Goal: Task Accomplishment & Management: Use online tool/utility

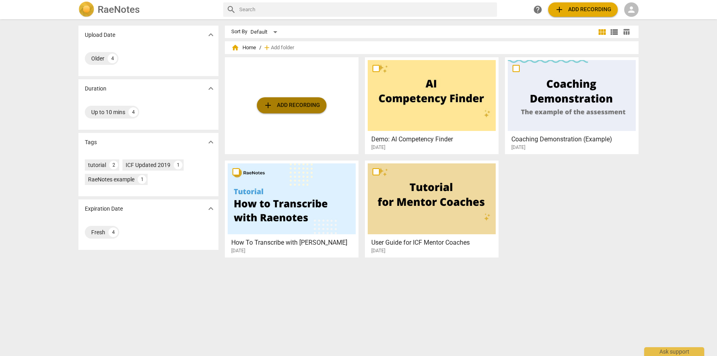
click at [288, 107] on span "add Add recording" at bounding box center [291, 105] width 57 height 10
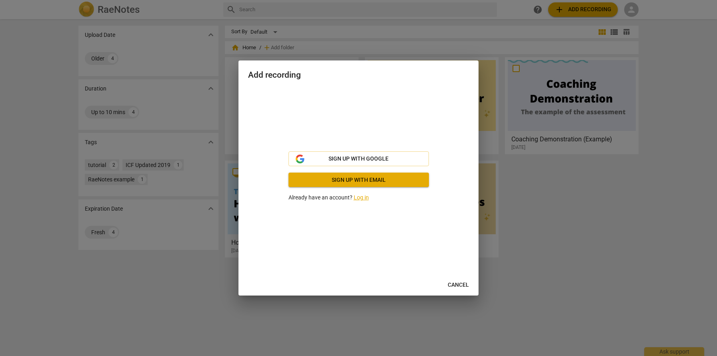
click at [362, 200] on link "Log in" at bounding box center [361, 197] width 15 height 6
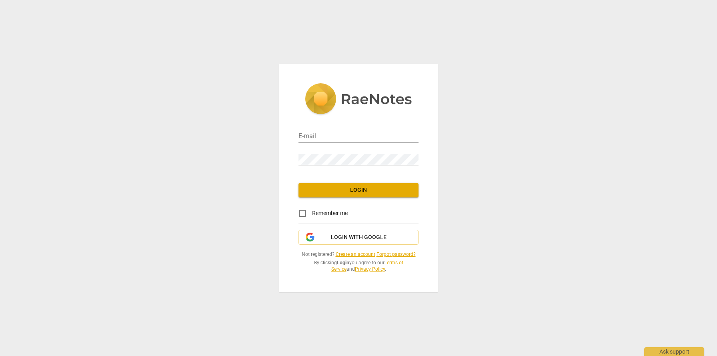
type input "lesleykew@gmail.com"
click at [346, 193] on span "Login" at bounding box center [358, 190] width 107 height 8
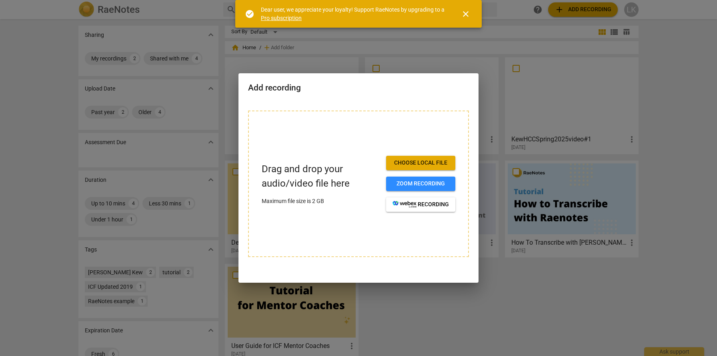
click at [471, 13] on span "close" at bounding box center [465, 14] width 19 height 10
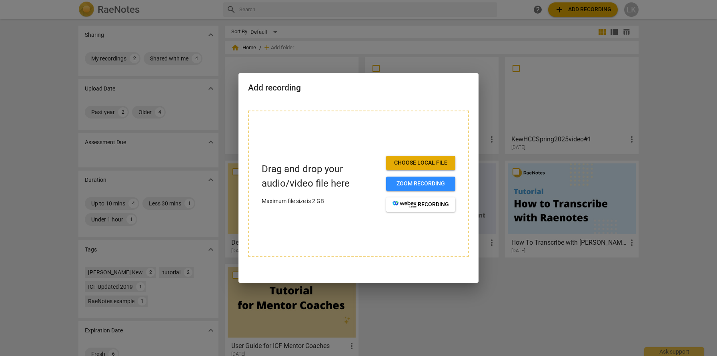
click at [429, 160] on span "Choose local file" at bounding box center [421, 163] width 56 height 8
click at [418, 184] on span "Zoom recording" at bounding box center [421, 184] width 56 height 8
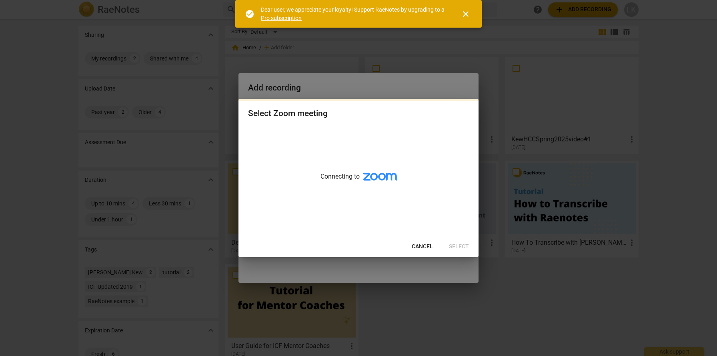
click at [469, 15] on span "close" at bounding box center [466, 14] width 10 height 10
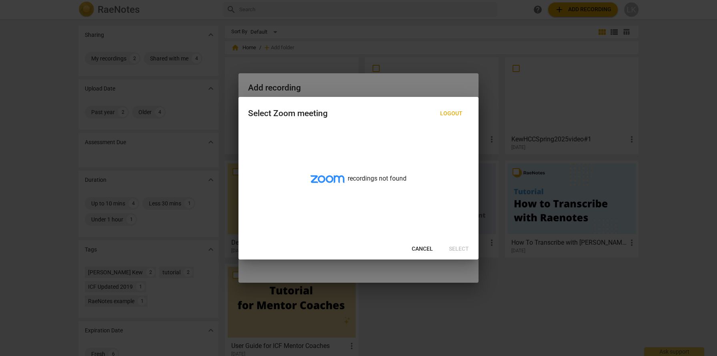
click at [368, 195] on div "recordings not found" at bounding box center [358, 184] width 240 height 110
click at [422, 249] on span "Cancel" at bounding box center [422, 249] width 21 height 8
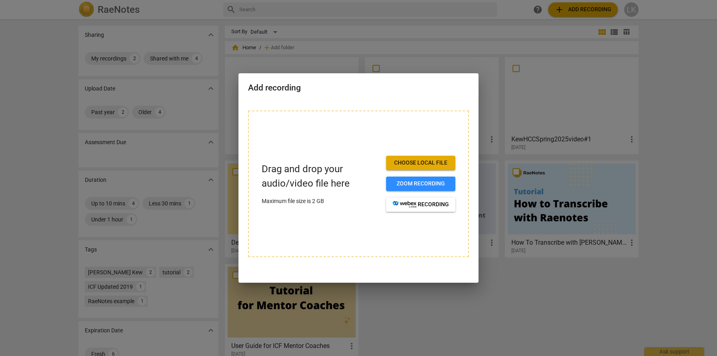
click at [407, 160] on span "Choose local file" at bounding box center [421, 163] width 56 height 8
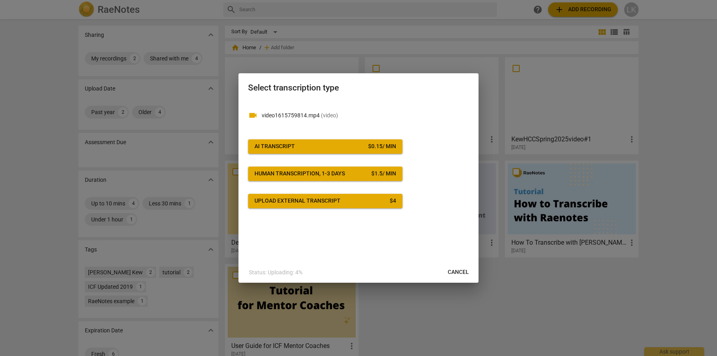
click at [353, 145] on span "AI Transcript $ 0.15 / min" at bounding box center [325, 146] width 142 height 8
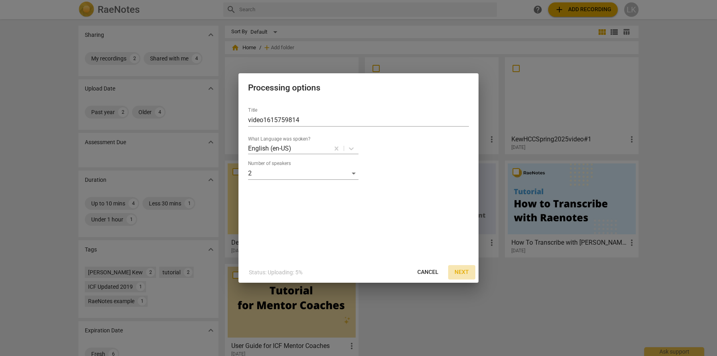
click at [465, 274] on span "Next" at bounding box center [462, 272] width 14 height 8
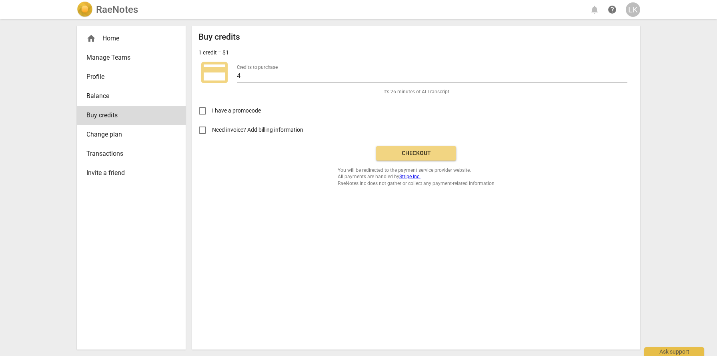
click at [415, 155] on span "Checkout" at bounding box center [416, 153] width 67 height 8
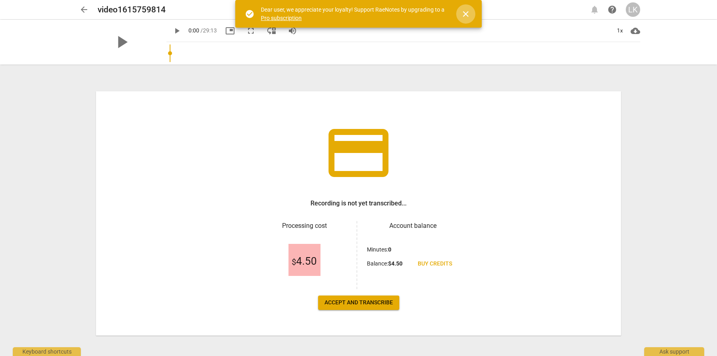
click at [467, 10] on span "close" at bounding box center [466, 14] width 10 height 10
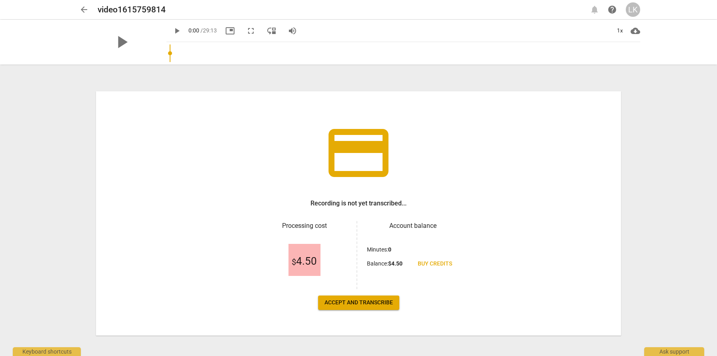
click at [378, 301] on span "Accept and transcribe" at bounding box center [358, 302] width 68 height 8
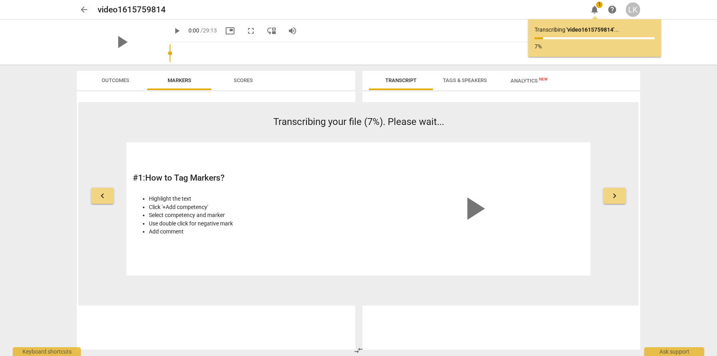
click at [464, 78] on span "Tags & Speakers" at bounding box center [465, 80] width 44 height 6
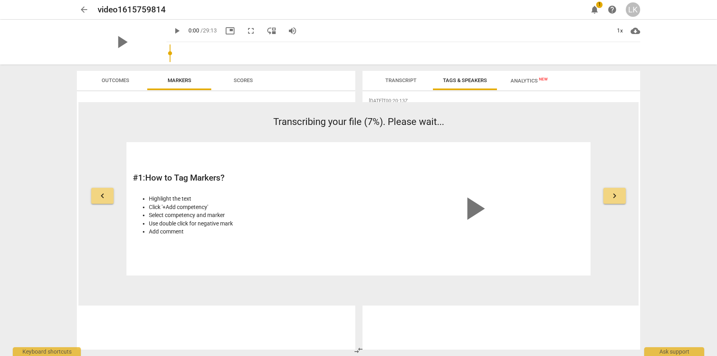
click at [517, 78] on span "Analytics New" at bounding box center [529, 81] width 37 height 6
click at [393, 78] on span "Transcript" at bounding box center [400, 80] width 31 height 6
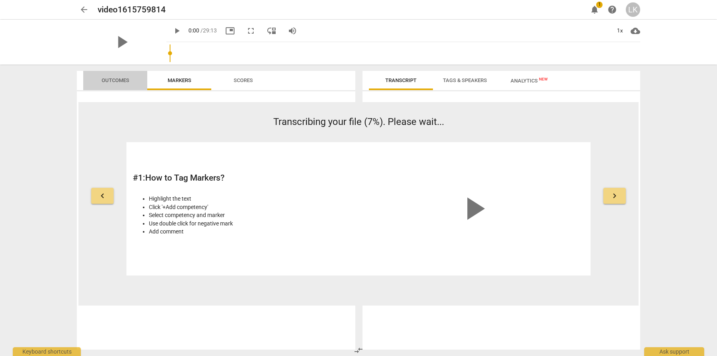
click at [107, 78] on span "Outcomes" at bounding box center [116, 80] width 28 height 6
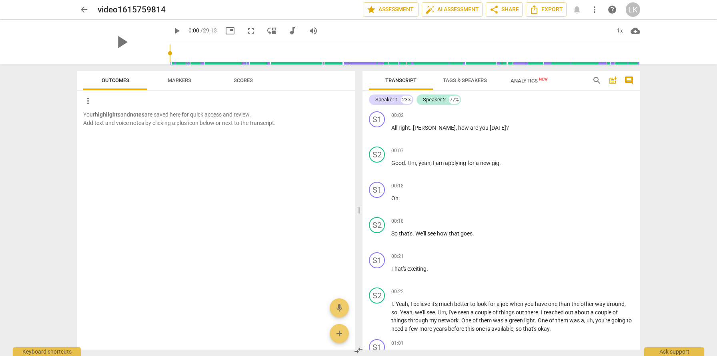
click at [182, 80] on span "Markers" at bounding box center [180, 80] width 24 height 6
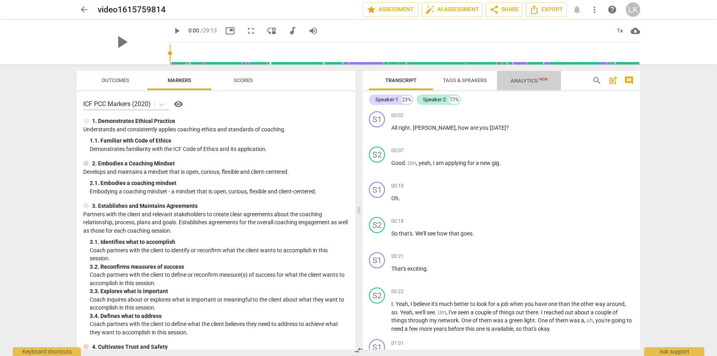
click at [508, 75] on span "Analytics New" at bounding box center [529, 80] width 56 height 12
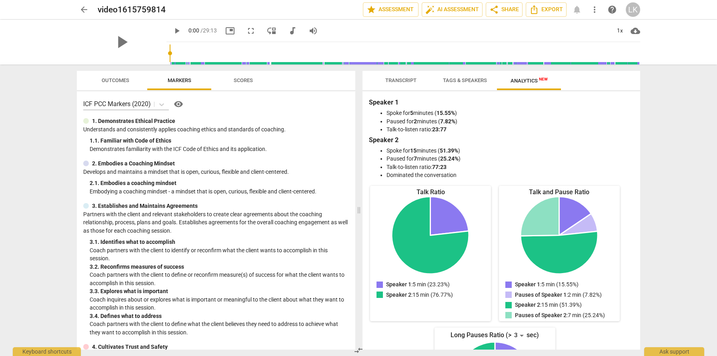
click at [395, 101] on b "Speaker 1" at bounding box center [384, 102] width 30 height 8
click at [399, 101] on h3 "Speaker 1" at bounding box center [501, 103] width 265 height 10
click at [109, 77] on span "Outcomes" at bounding box center [116, 80] width 28 height 6
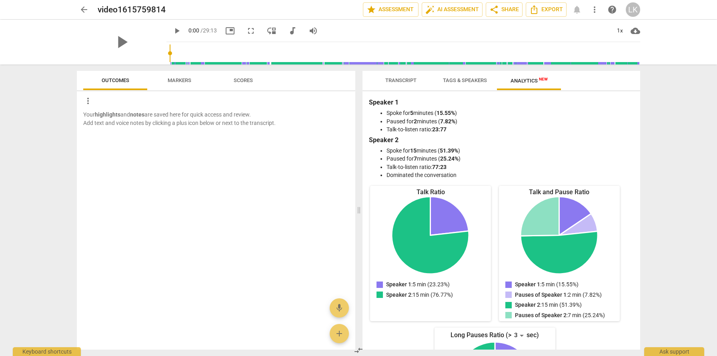
click at [184, 84] on span "Markers" at bounding box center [179, 80] width 43 height 11
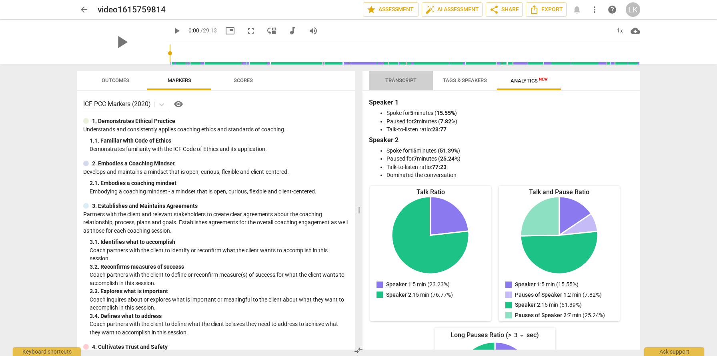
click at [398, 82] on span "Transcript" at bounding box center [400, 80] width 31 height 6
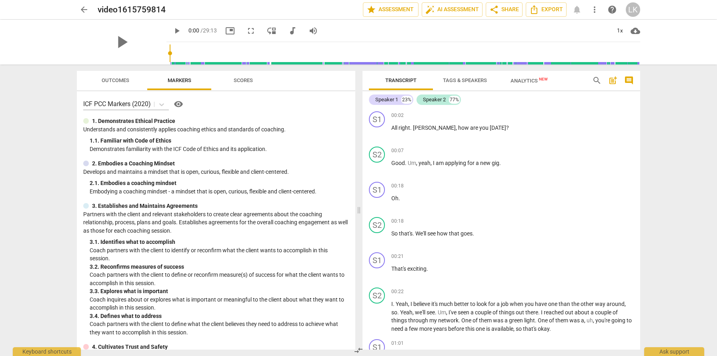
click at [531, 79] on span "Analytics New" at bounding box center [529, 81] width 37 height 6
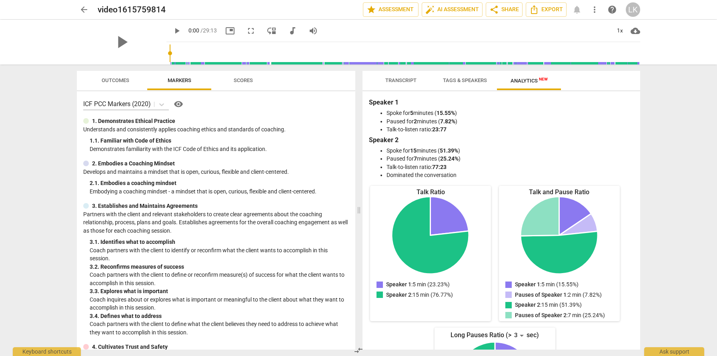
click at [452, 80] on span "Tags & Speakers" at bounding box center [465, 80] width 44 height 6
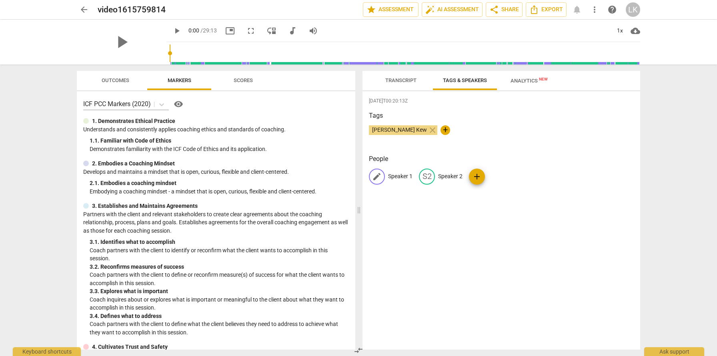
click at [400, 177] on p "Speaker 1" at bounding box center [400, 176] width 24 height 8
click at [113, 80] on span "Outcomes" at bounding box center [116, 80] width 28 height 6
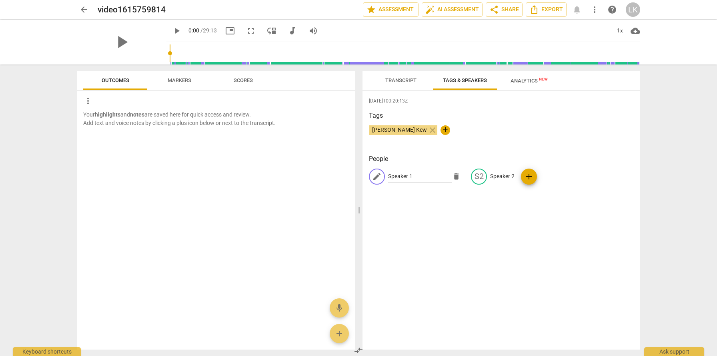
click at [396, 75] on span "Transcript" at bounding box center [401, 80] width 50 height 11
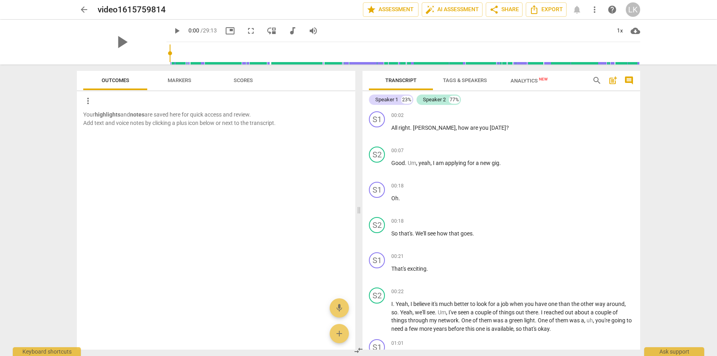
click at [457, 82] on span "Tags & Speakers" at bounding box center [465, 80] width 44 height 6
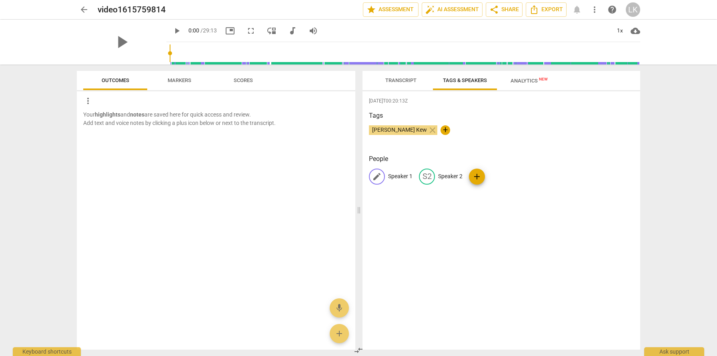
click at [400, 176] on p "Speaker 1" at bounding box center [400, 176] width 24 height 8
type input "[PERSON_NAME]"
click at [496, 179] on p "Speaker 2" at bounding box center [502, 176] width 24 height 8
type input "[PERSON_NAME]"
click at [545, 204] on div "2025-08-18T00:20:13Z Tags Lesley Kew close + People LE Lesley edit Robert delet…" at bounding box center [502, 220] width 278 height 258
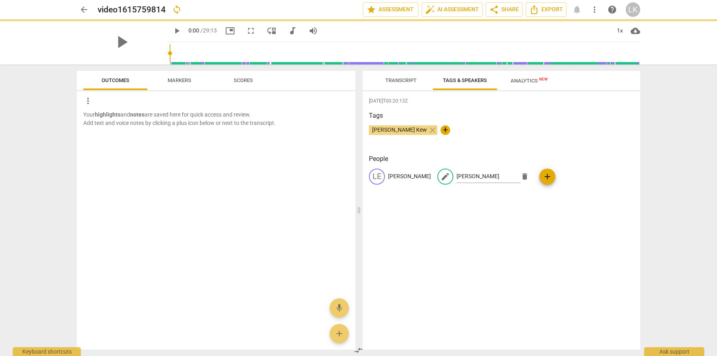
click at [545, 204] on div "2025-08-18T00:20:13Z Tags Lesley Kew close + People LE Lesley edit Robert delet…" at bounding box center [502, 220] width 278 height 258
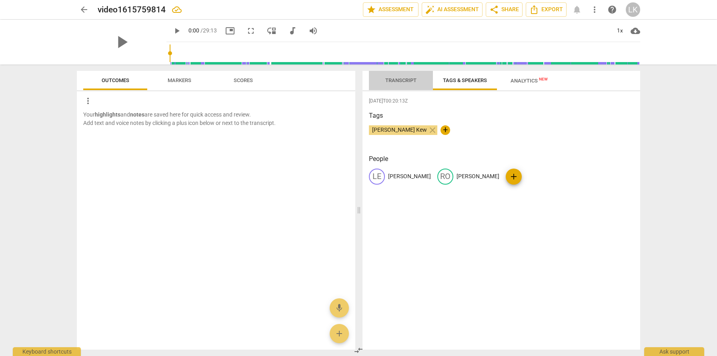
click at [399, 78] on span "Transcript" at bounding box center [400, 80] width 31 height 6
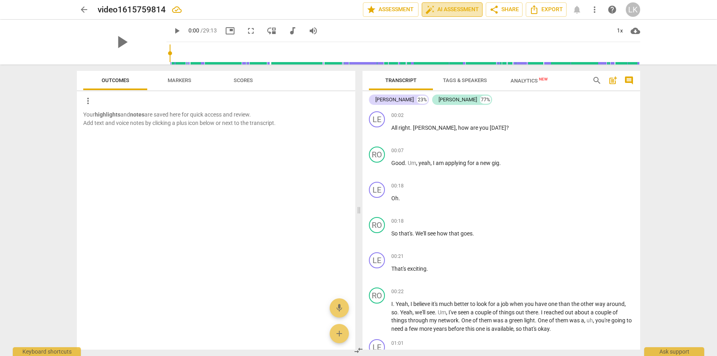
click at [447, 6] on span "auto_fix_high AI Assessment" at bounding box center [452, 10] width 54 height 10
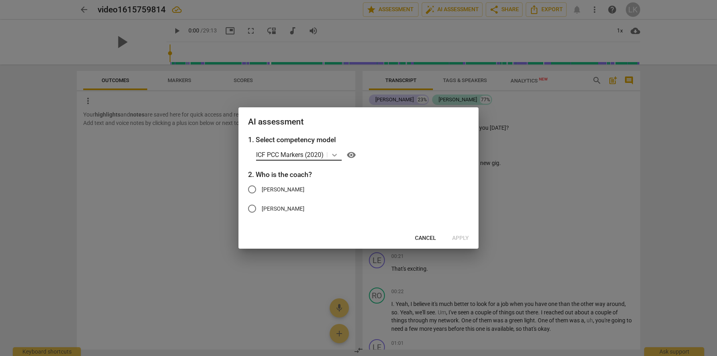
click at [336, 153] on icon at bounding box center [334, 155] width 8 height 8
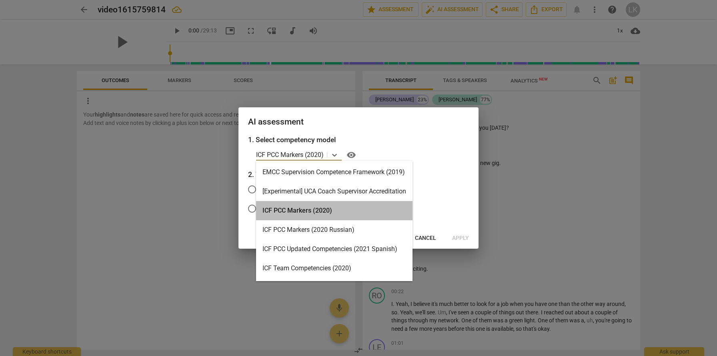
click at [325, 216] on div "ICF PCC Markers (2020)" at bounding box center [334, 210] width 156 height 19
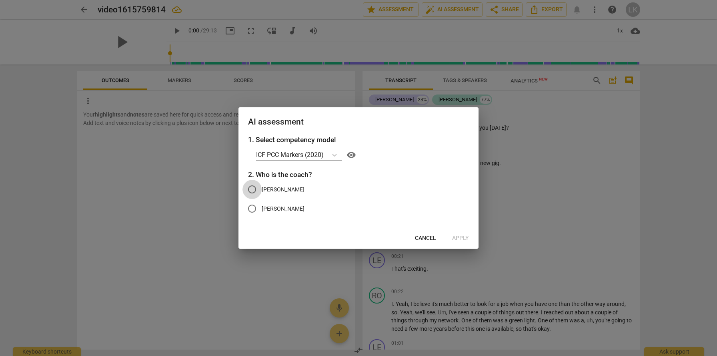
click at [254, 192] on input "[PERSON_NAME]" at bounding box center [251, 189] width 19 height 19
radio input "true"
click at [465, 238] on span "Apply" at bounding box center [460, 238] width 17 height 8
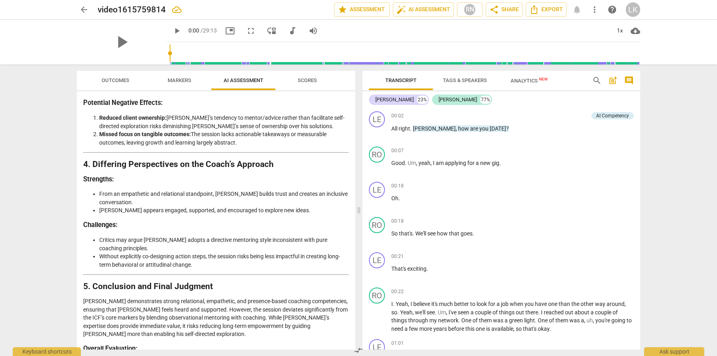
click at [398, 85] on span "Transcript" at bounding box center [401, 80] width 50 height 11
click at [382, 98] on div "[PERSON_NAME]" at bounding box center [394, 100] width 38 height 8
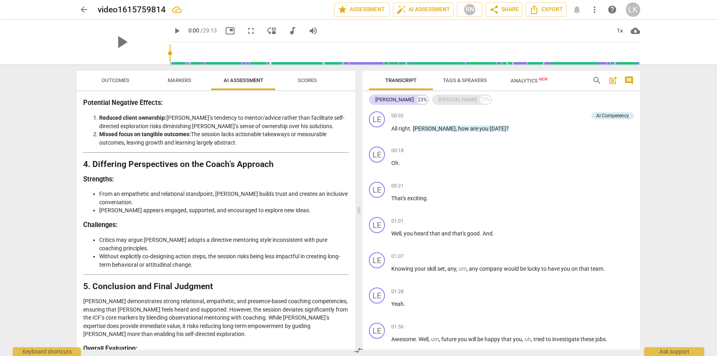
click at [439, 96] on div "[PERSON_NAME]" at bounding box center [458, 100] width 38 height 8
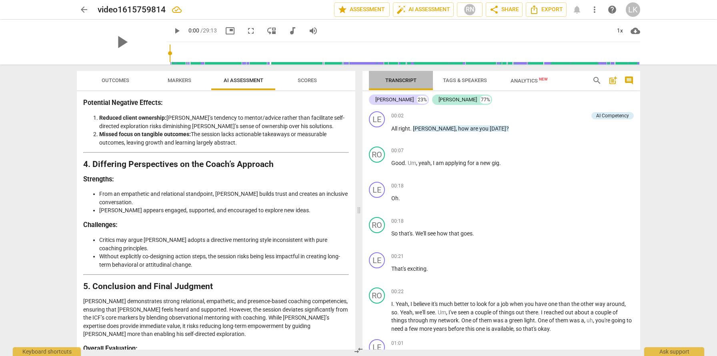
click at [392, 80] on span "Transcript" at bounding box center [400, 80] width 31 height 6
drag, startPoint x: 637, startPoint y: 118, endPoint x: 635, endPoint y: 90, distance: 28.1
click at [635, 89] on div "Transcript Tags & Speakers Analytics New search post_add comment Lesley 23% Rob…" at bounding box center [502, 210] width 278 height 278
click at [477, 80] on span "Tags & Speakers" at bounding box center [465, 80] width 44 height 6
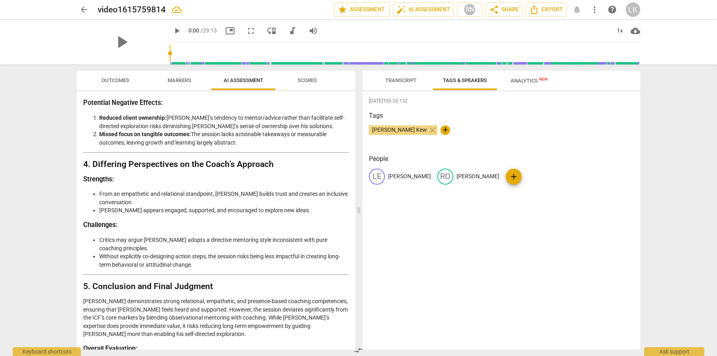
click at [400, 129] on span "[PERSON_NAME] Kew" at bounding box center [399, 129] width 61 height 6
click at [404, 177] on div "LE Lesley RO Robert add" at bounding box center [501, 179] width 265 height 22
click at [397, 131] on span "[PERSON_NAME] Kew" at bounding box center [399, 129] width 61 height 6
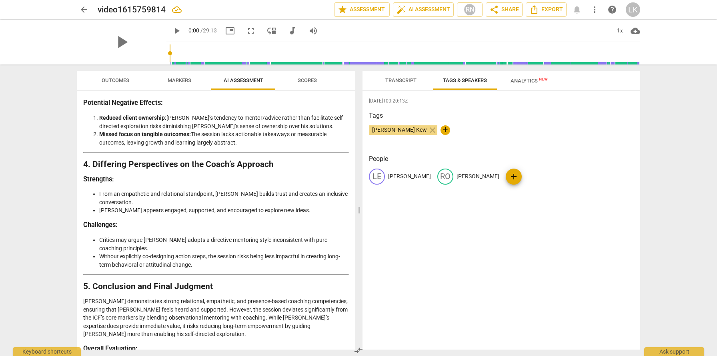
click at [400, 130] on span "[PERSON_NAME] Kew" at bounding box center [399, 129] width 61 height 6
click at [392, 129] on span "[PERSON_NAME] Kew" at bounding box center [399, 129] width 61 height 6
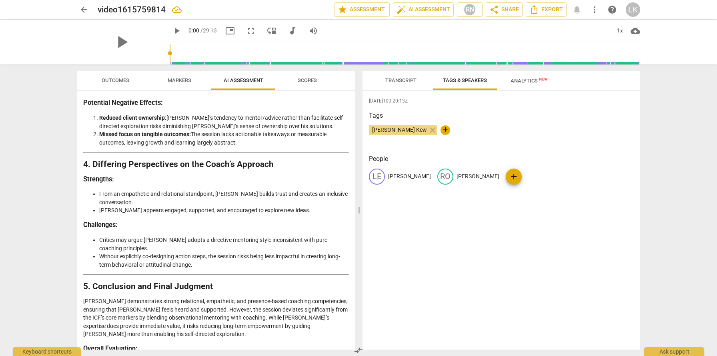
click at [411, 150] on div "2025-08-18T00:20:13Z Tags Lesley Kew close + People LE Lesley RO Robert add" at bounding box center [502, 220] width 278 height 258
click at [395, 175] on p "[PERSON_NAME]" at bounding box center [409, 176] width 43 height 8
click at [409, 178] on input "[PERSON_NAME]" at bounding box center [420, 176] width 64 height 13
type input "[PERSON_NAME] - Coach"
click at [444, 230] on div "2025-08-18T00:20:13Z Tags Lesley Kew close + People edit Lesley - Coach delete …" at bounding box center [502, 220] width 278 height 258
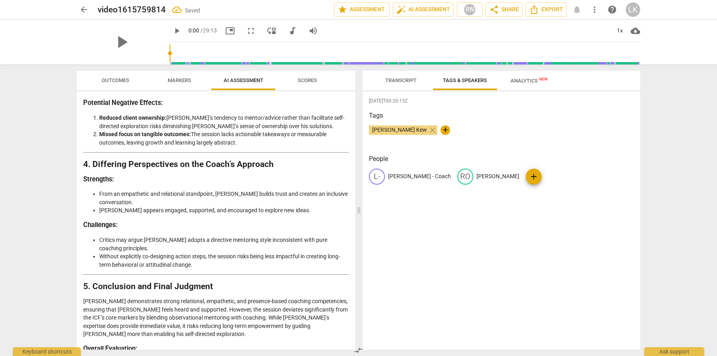
click at [115, 77] on span "Outcomes" at bounding box center [116, 80] width 28 height 6
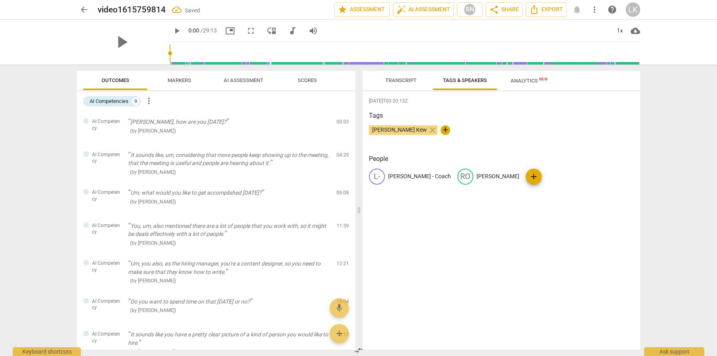
click at [391, 81] on span "Transcript" at bounding box center [400, 80] width 31 height 6
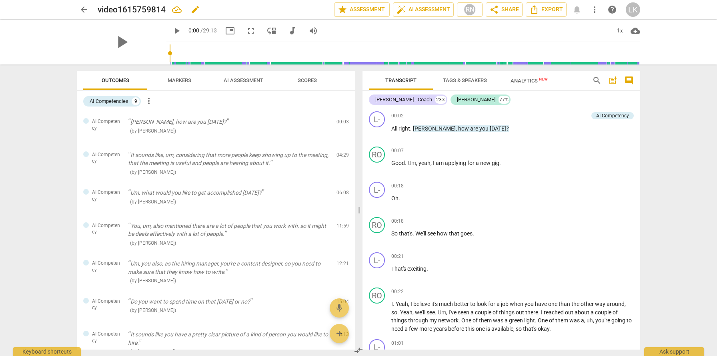
click at [154, 11] on h2 "video1615759814" at bounding box center [132, 10] width 68 height 10
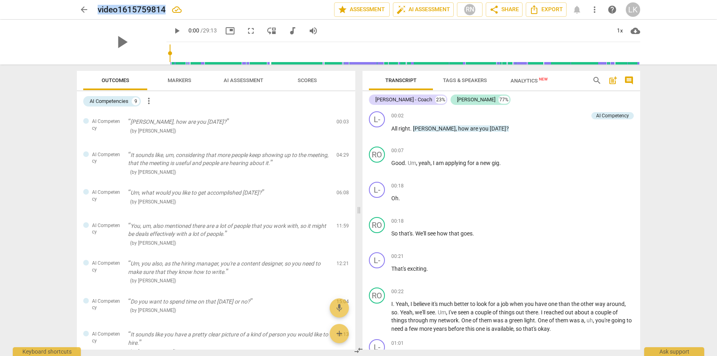
click at [85, 6] on span "arrow_back" at bounding box center [84, 10] width 10 height 10
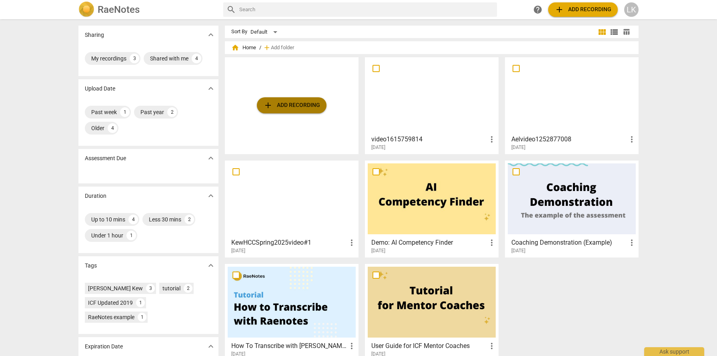
click at [288, 104] on span "add Add recording" at bounding box center [291, 105] width 57 height 10
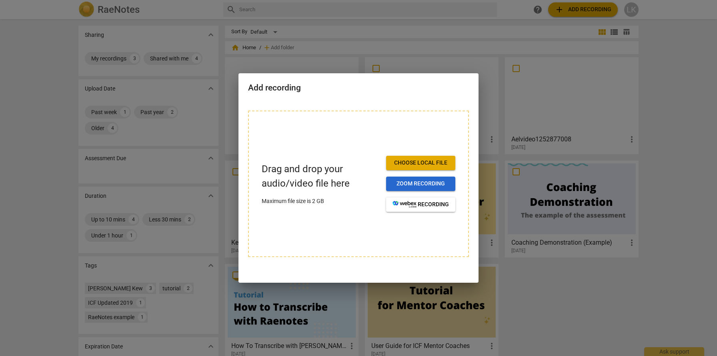
click at [411, 187] on span "Zoom recording" at bounding box center [421, 184] width 56 height 8
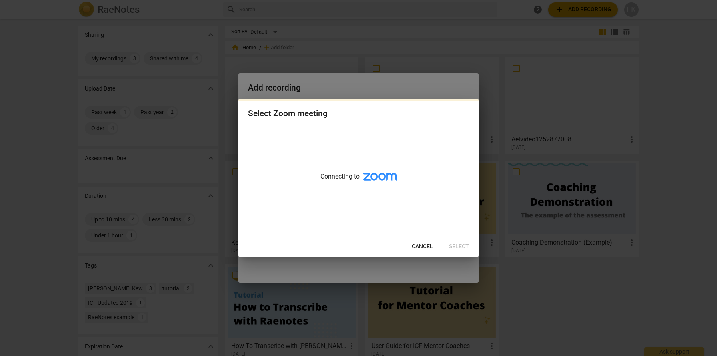
click at [419, 251] on button "Cancel" at bounding box center [422, 246] width 34 height 14
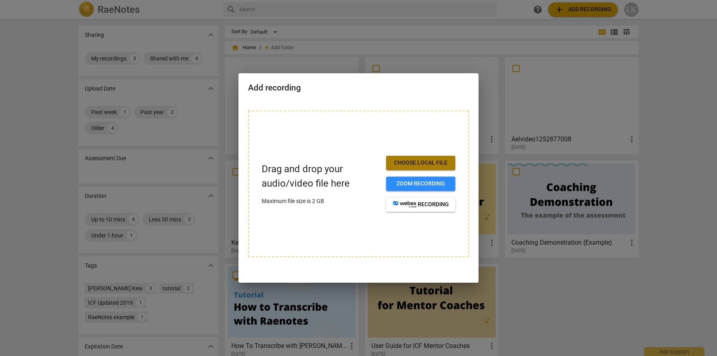
click at [409, 163] on span "Choose local file" at bounding box center [421, 163] width 56 height 8
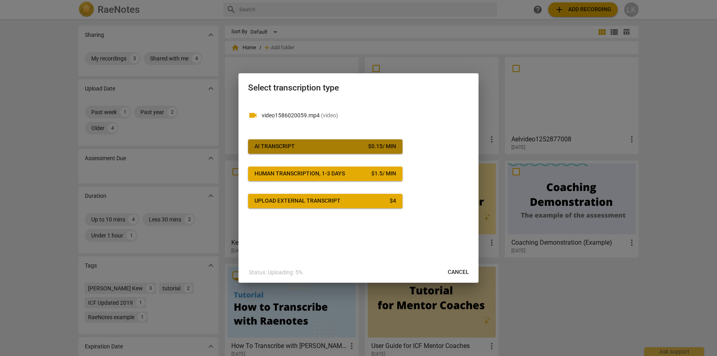
click at [368, 148] on div "$ 0.15 / min" at bounding box center [382, 146] width 28 height 8
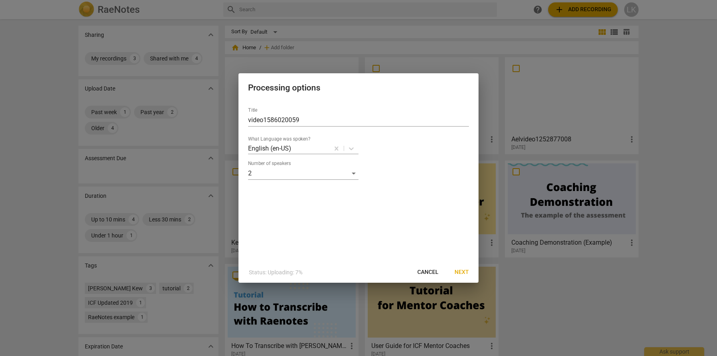
click at [457, 269] on span "Next" at bounding box center [462, 272] width 14 height 8
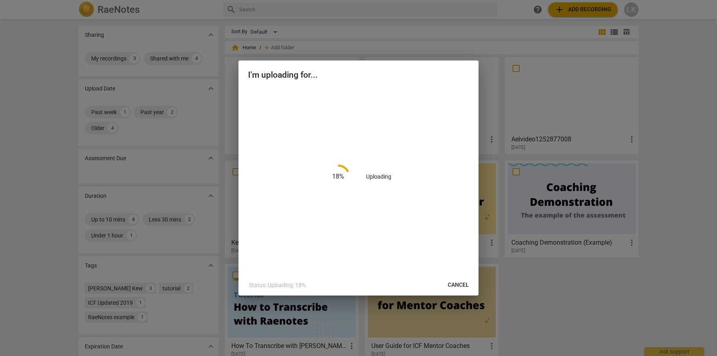
click at [457, 269] on div "18 % Uploading" at bounding box center [358, 181] width 240 height 186
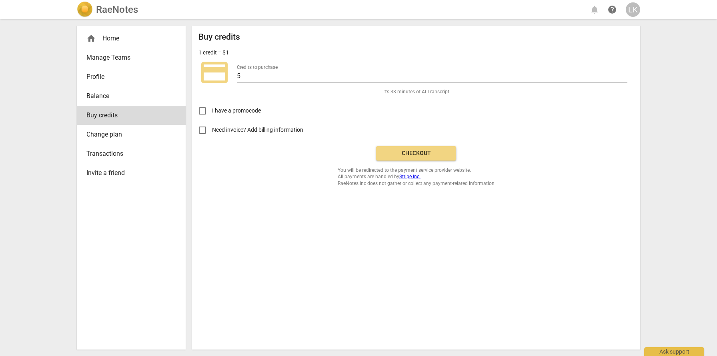
click at [410, 158] on button "Checkout" at bounding box center [416, 153] width 80 height 14
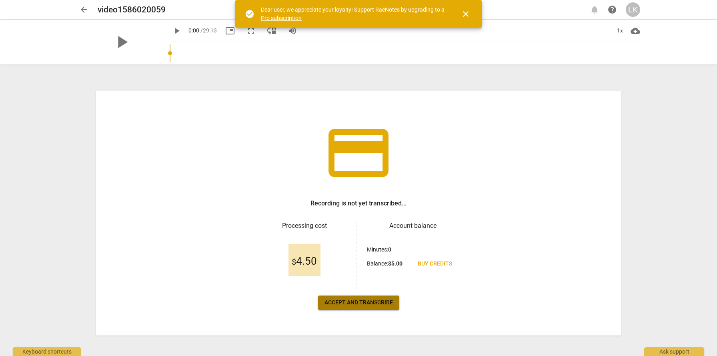
click at [357, 302] on span "Accept and transcribe" at bounding box center [358, 302] width 68 height 8
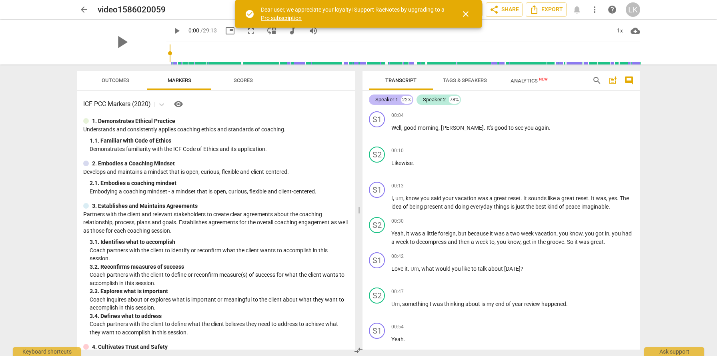
click at [393, 101] on div "Speaker 1" at bounding box center [386, 100] width 23 height 8
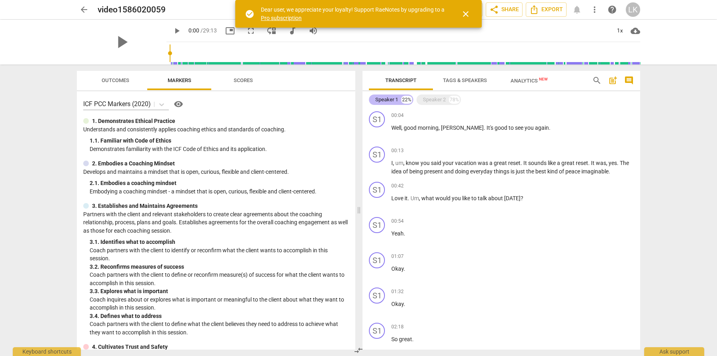
click at [393, 100] on div "Speaker 1" at bounding box center [386, 100] width 23 height 8
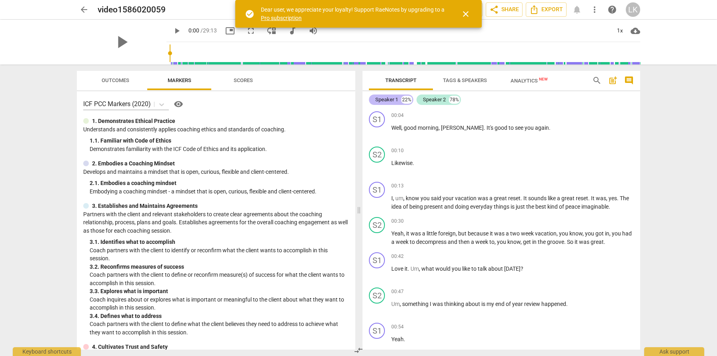
click at [393, 100] on div "Speaker 1" at bounding box center [386, 100] width 23 height 8
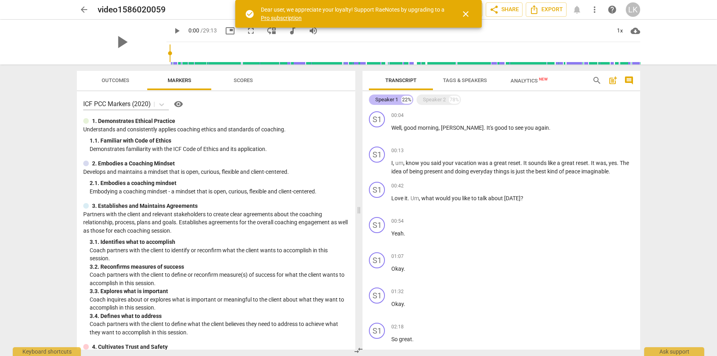
click at [396, 97] on div "Speaker 1" at bounding box center [386, 100] width 23 height 8
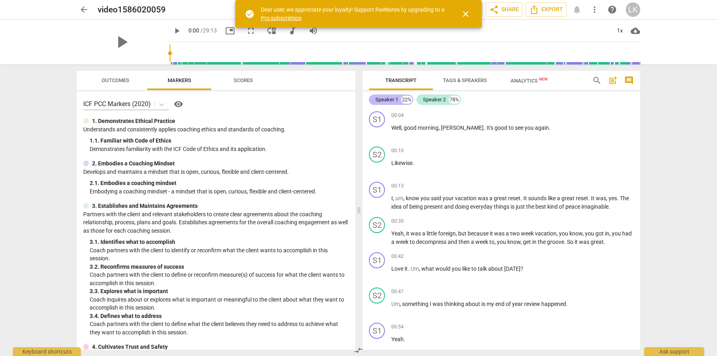
click at [385, 102] on div "Speaker 1" at bounding box center [386, 100] width 23 height 8
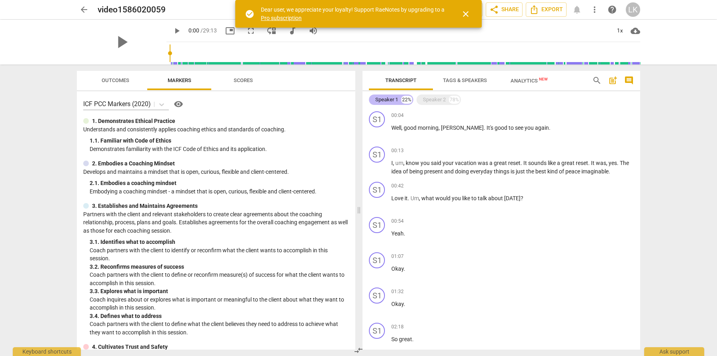
click at [385, 102] on div "Speaker 1" at bounding box center [386, 100] width 23 height 8
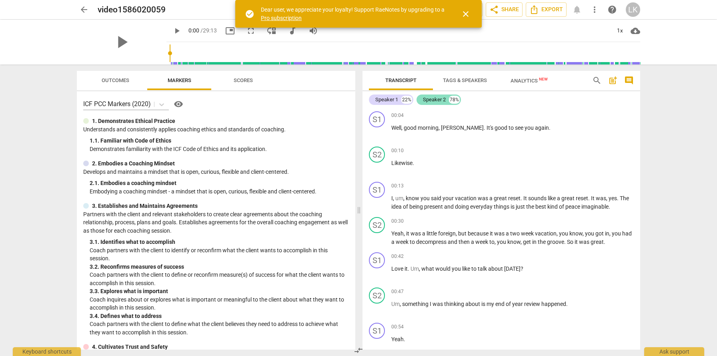
click at [432, 101] on div "Speaker 2" at bounding box center [434, 100] width 23 height 8
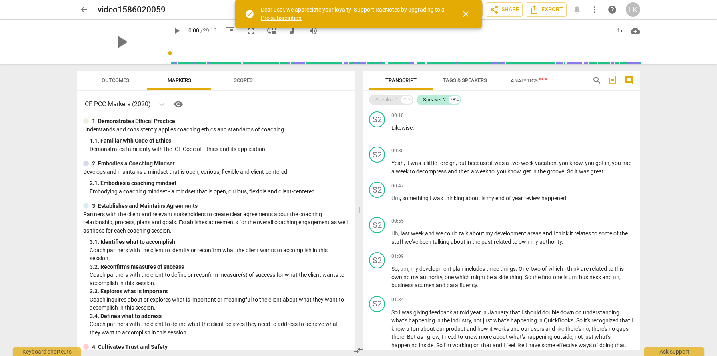
click at [385, 102] on div "Speaker 1" at bounding box center [386, 100] width 23 height 8
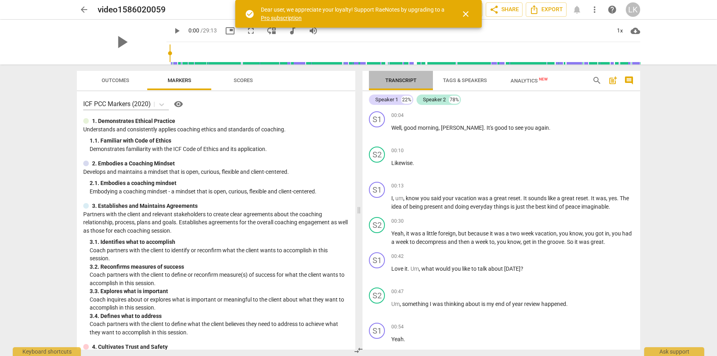
click at [404, 80] on span "Transcript" at bounding box center [400, 80] width 31 height 6
click at [465, 15] on span "close" at bounding box center [466, 14] width 10 height 10
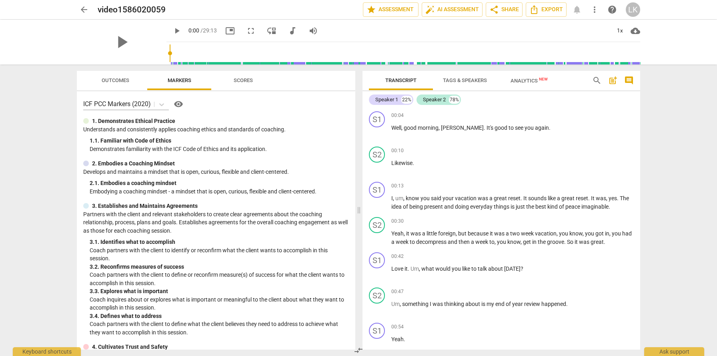
click at [118, 75] on span "Outcomes" at bounding box center [115, 80] width 47 height 11
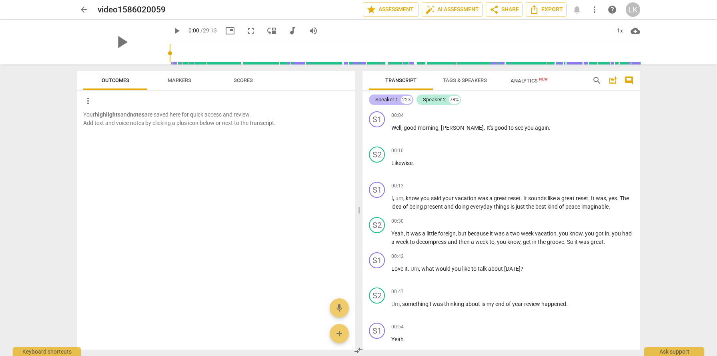
click at [384, 96] on div "Speaker 1" at bounding box center [386, 100] width 23 height 8
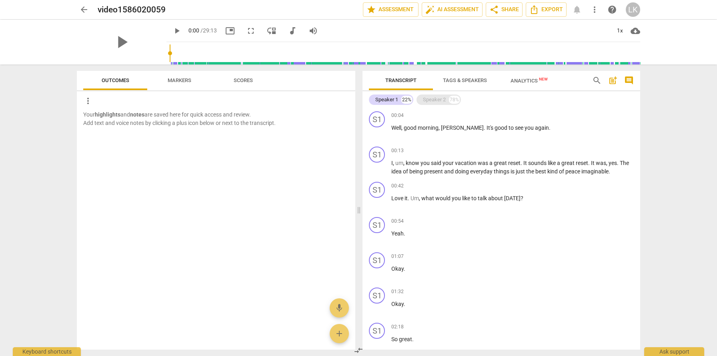
click at [442, 99] on div "Speaker 2" at bounding box center [434, 100] width 23 height 8
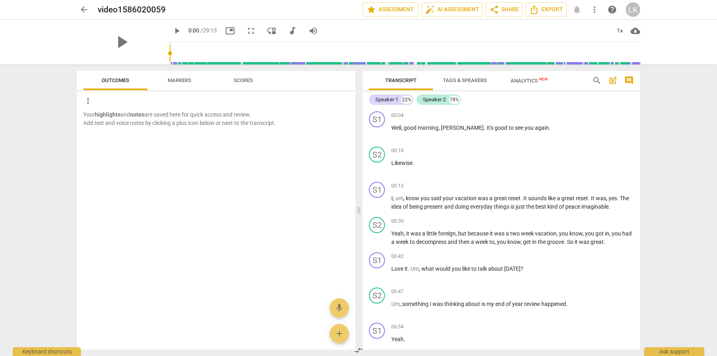
click at [469, 82] on span "Tags & Speakers" at bounding box center [465, 80] width 44 height 6
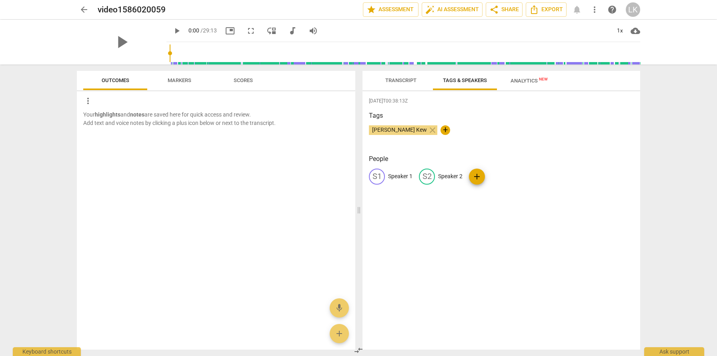
click at [387, 128] on span "[PERSON_NAME] Kew" at bounding box center [399, 129] width 61 height 6
click at [400, 128] on span "[PERSON_NAME] Kew" at bounding box center [399, 129] width 61 height 6
click at [400, 130] on span "[PERSON_NAME] Kew" at bounding box center [399, 129] width 61 height 6
click at [398, 176] on p "Speaker 1" at bounding box center [400, 176] width 24 height 8
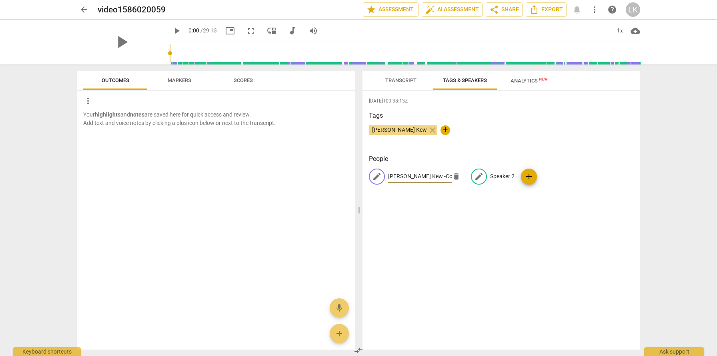
type input "[PERSON_NAME] Kew -Coach"
click at [490, 177] on p "Speaker 2" at bounding box center [502, 176] width 24 height 8
type input "[PERSON_NAME] - Client"
click at [544, 210] on div "2025-08-18T00:38:13Z Tags Lesley Kew close + People LK Lesley Kew -Coach edit K…" at bounding box center [502, 220] width 278 height 258
click at [395, 79] on span "Transcript" at bounding box center [400, 80] width 31 height 6
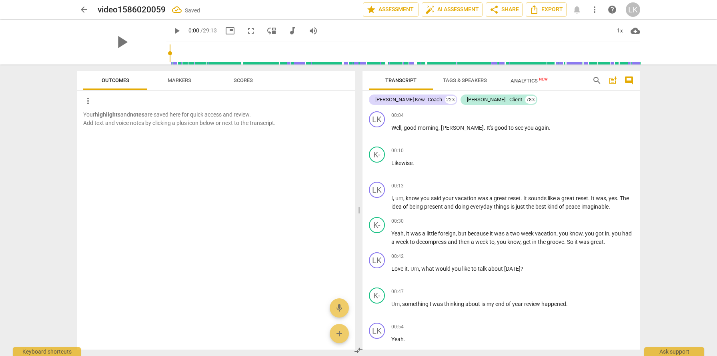
click at [515, 80] on span "Analytics New" at bounding box center [529, 81] width 37 height 6
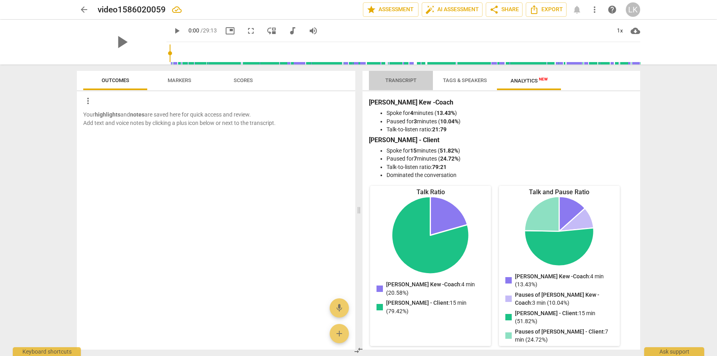
click at [403, 82] on span "Transcript" at bounding box center [400, 80] width 31 height 6
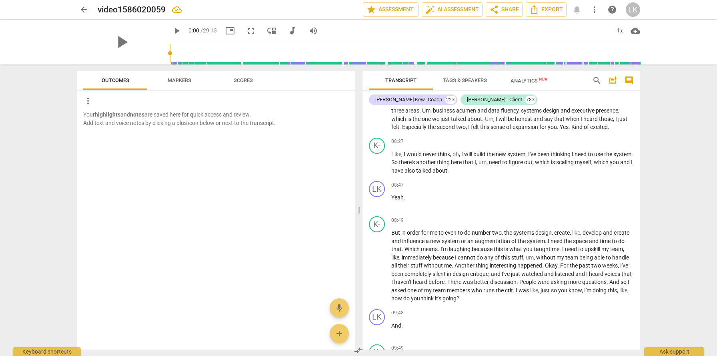
scroll to position [1208, 0]
click at [465, 8] on span "auto_fix_high AI Assessment" at bounding box center [452, 10] width 54 height 10
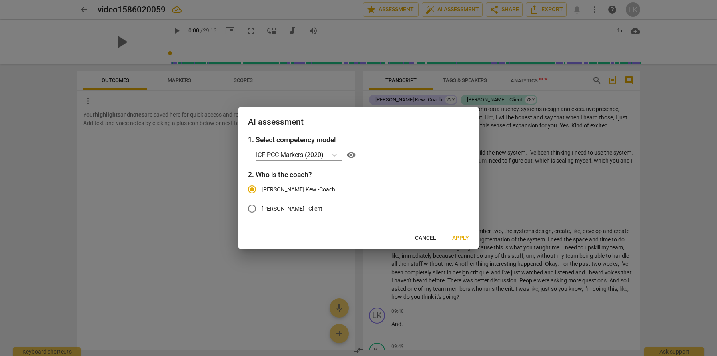
click at [463, 239] on span "Apply" at bounding box center [460, 238] width 17 height 8
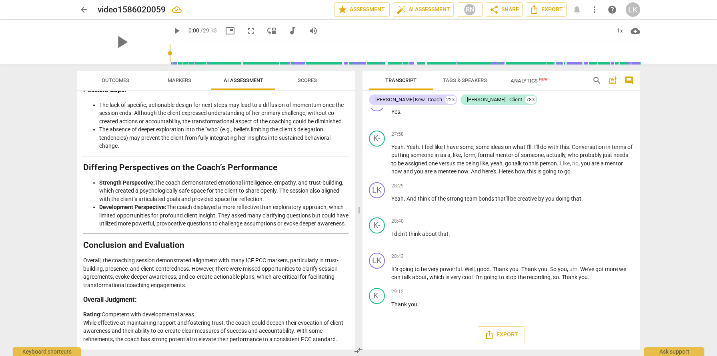
scroll to position [1375, 0]
click at [527, 80] on span "Analytics New" at bounding box center [529, 81] width 37 height 6
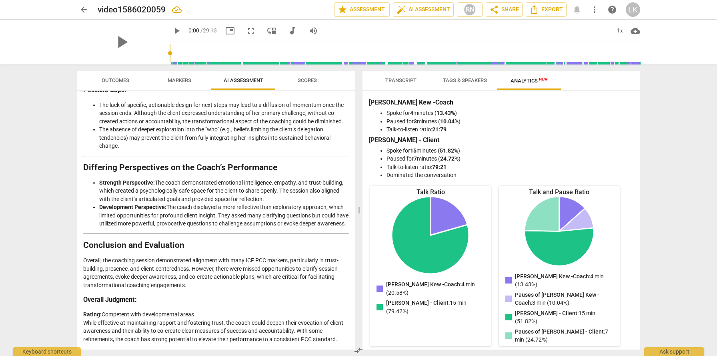
click at [405, 77] on span "Transcript" at bounding box center [400, 80] width 31 height 6
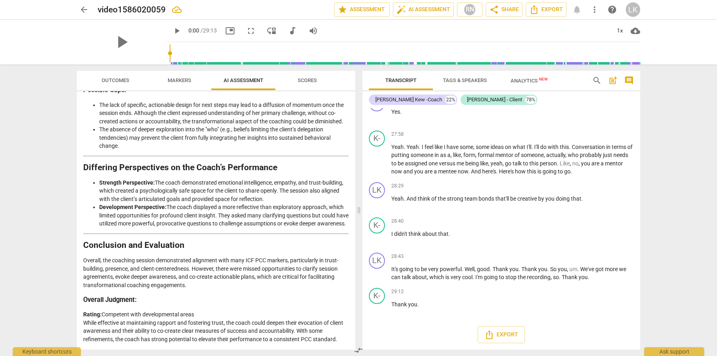
click at [471, 77] on span "Tags & Speakers" at bounding box center [464, 80] width 63 height 11
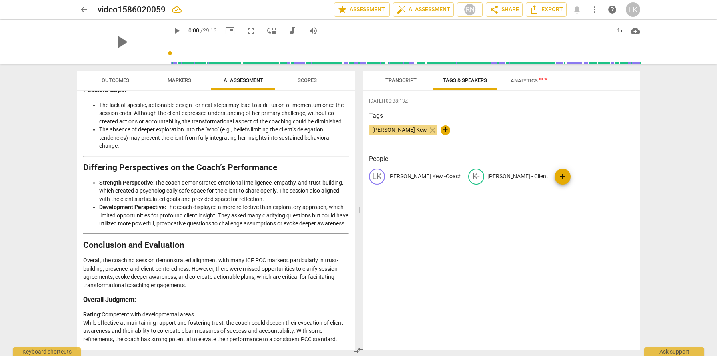
click at [537, 81] on span "Analytics New" at bounding box center [529, 81] width 37 height 6
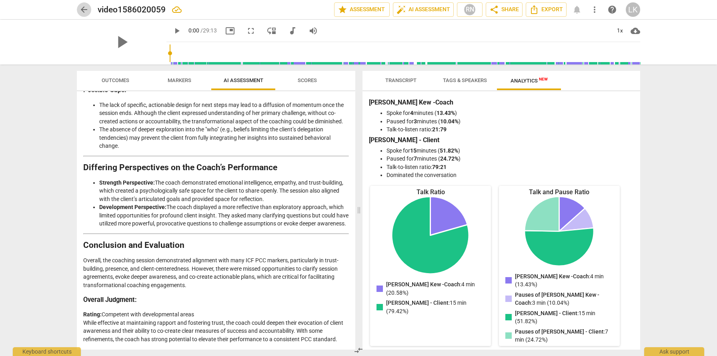
click at [82, 7] on span "arrow_back" at bounding box center [84, 10] width 10 height 10
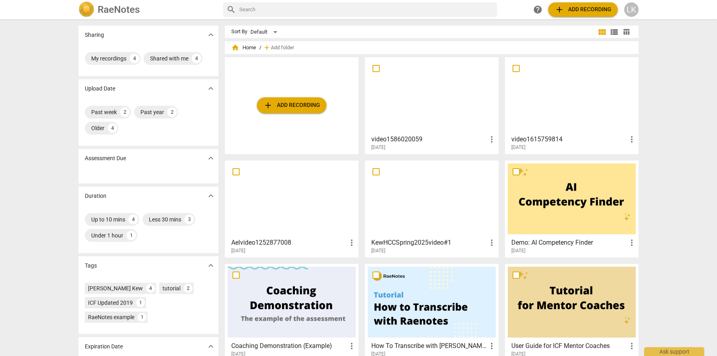
click at [302, 104] on span "add Add recording" at bounding box center [291, 105] width 57 height 10
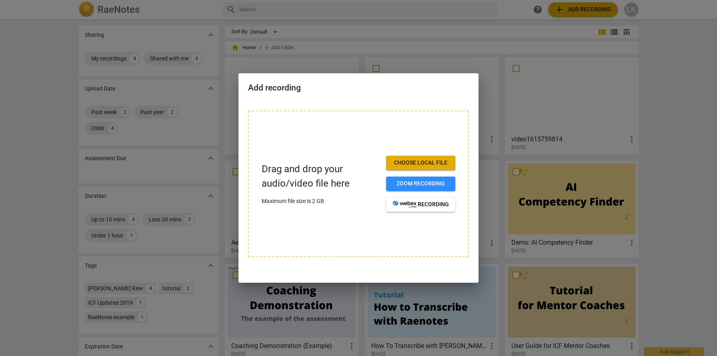
click at [404, 163] on span "Choose local file" at bounding box center [421, 163] width 56 height 8
click at [426, 163] on span "Choose local file" at bounding box center [421, 163] width 56 height 8
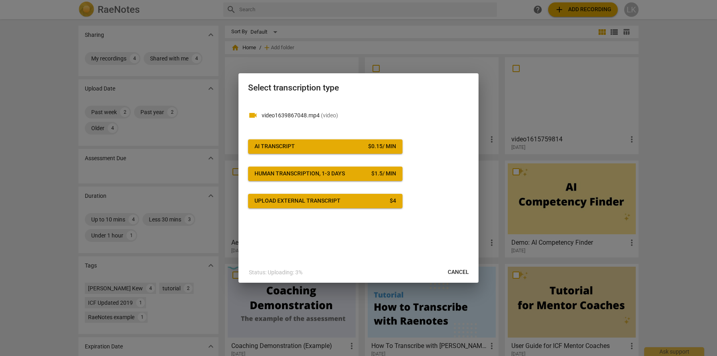
click at [347, 146] on span "AI Transcript $ 0.15 / min" at bounding box center [325, 146] width 142 height 8
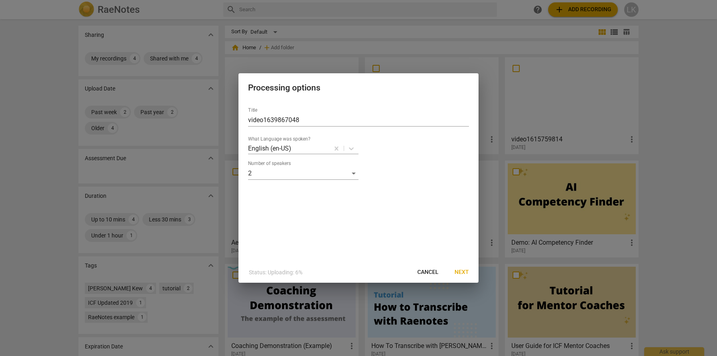
click at [461, 270] on span "Next" at bounding box center [462, 272] width 14 height 8
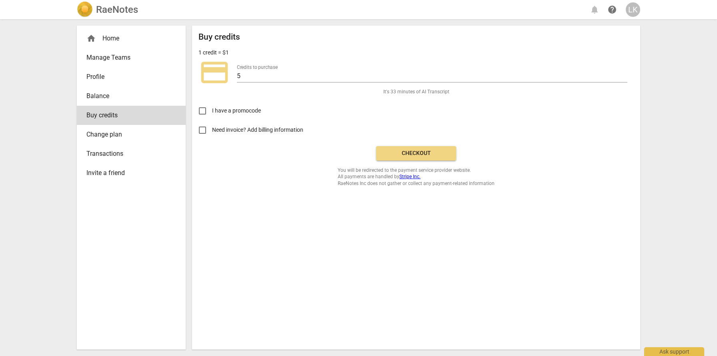
click at [441, 153] on span "Checkout" at bounding box center [416, 153] width 67 height 8
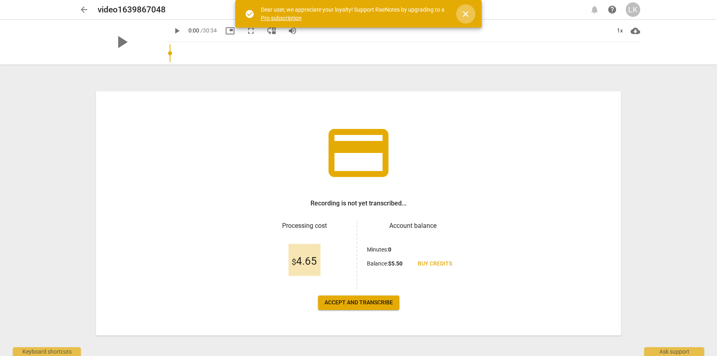
click at [469, 11] on span "close" at bounding box center [466, 14] width 10 height 10
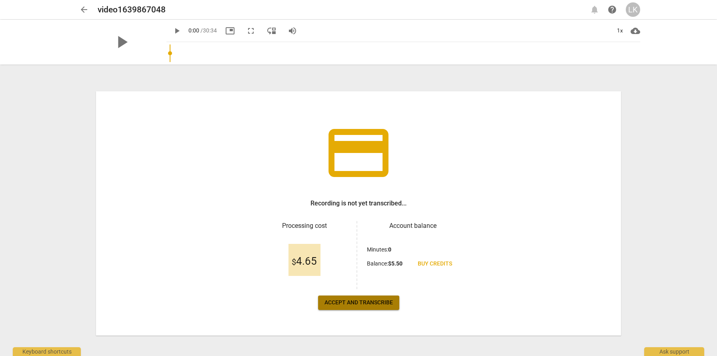
click at [364, 301] on span "Accept and transcribe" at bounding box center [358, 302] width 68 height 8
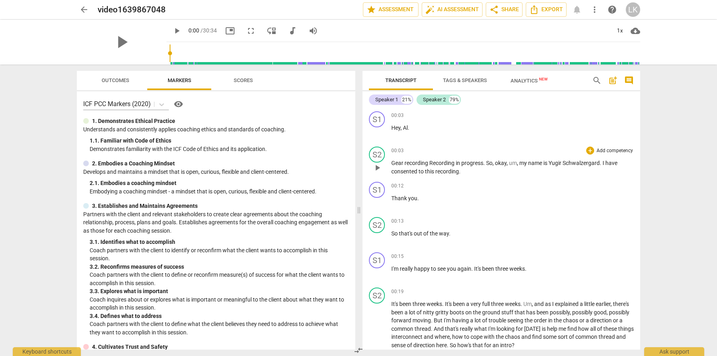
click at [602, 164] on span "." at bounding box center [601, 163] width 3 height 6
drag, startPoint x: 602, startPoint y: 164, endPoint x: 550, endPoint y: 164, distance: 52.0
click at [550, 164] on p "Gear recording Recording in progress . So , okay , um , my name is [PERSON_NAME…" at bounding box center [512, 167] width 242 height 16
click at [507, 220] on div "00:13 + Add competency keyboard_arrow_right" at bounding box center [512, 221] width 242 height 8
click at [395, 102] on div "Speaker 1" at bounding box center [386, 100] width 23 height 8
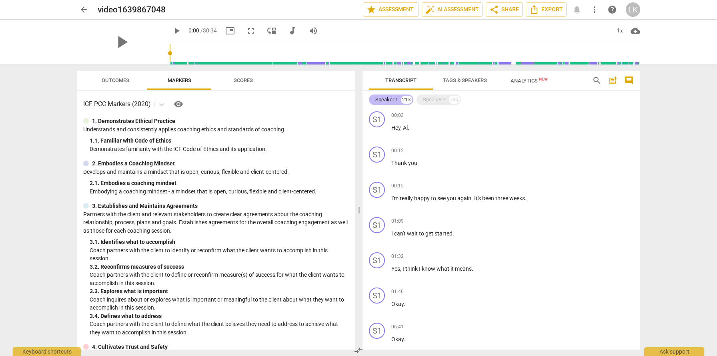
click at [393, 101] on div "Speaker 1" at bounding box center [386, 100] width 23 height 8
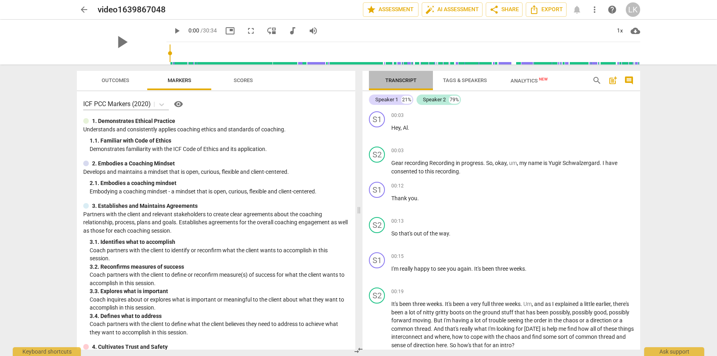
click at [405, 78] on span "Transcript" at bounding box center [400, 80] width 31 height 6
click at [378, 118] on div "S1" at bounding box center [377, 119] width 16 height 16
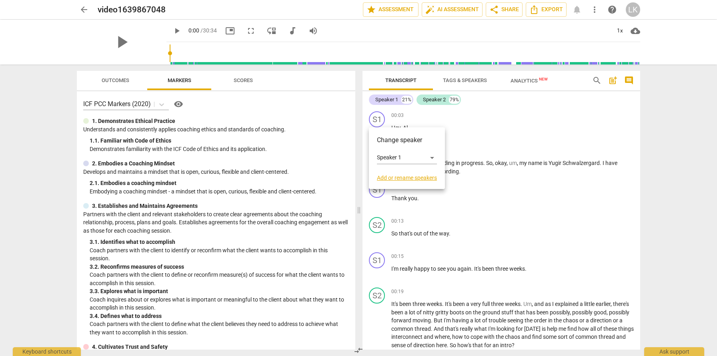
click at [398, 177] on link "Add or rename speakers" at bounding box center [407, 177] width 60 height 6
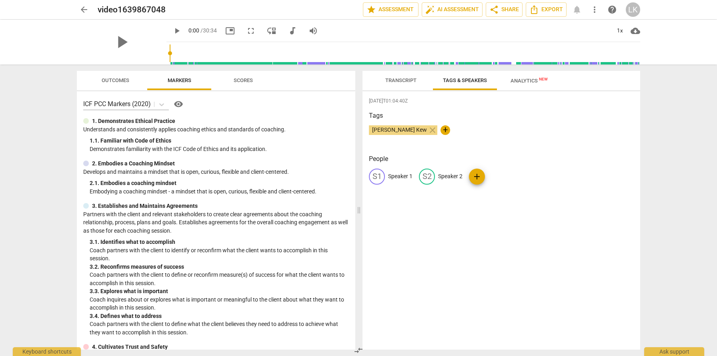
click at [398, 177] on p "Speaker 1" at bounding box center [400, 176] width 24 height 8
type input "[PERSON_NAME] Kew - Coach"
click at [493, 176] on p "Speaker 2" at bounding box center [502, 176] width 24 height 8
type input "Aelgyrr"
click at [520, 208] on div "[DATE]T01:04:40Z Tags [PERSON_NAME] Kew close + People [PERSON_NAME] Kew - Coac…" at bounding box center [502, 220] width 278 height 258
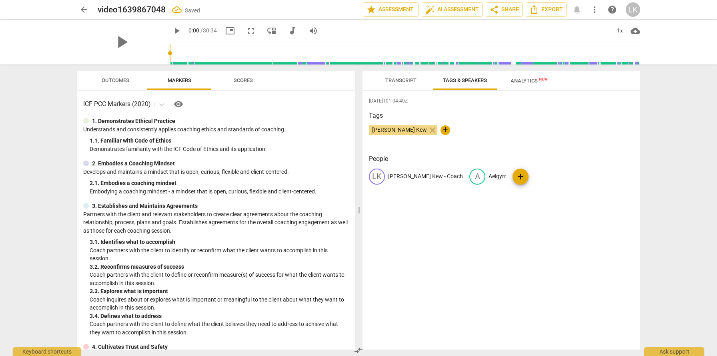
click at [388, 84] on span "Transcript" at bounding box center [401, 80] width 50 height 11
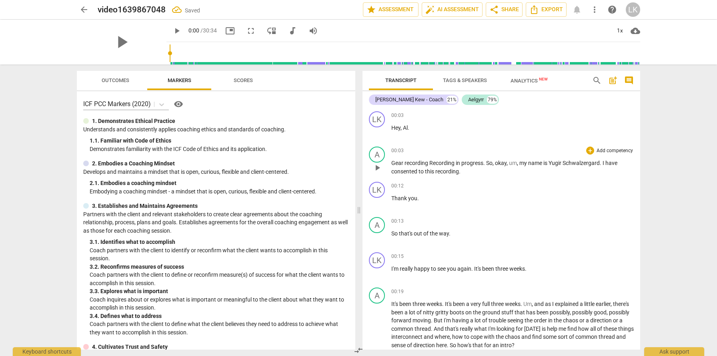
click at [563, 162] on span "Yugir" at bounding box center [556, 163] width 14 height 6
click at [601, 164] on span "." at bounding box center [601, 163] width 3 height 6
drag, startPoint x: 601, startPoint y: 164, endPoint x: 549, endPoint y: 164, distance: 51.6
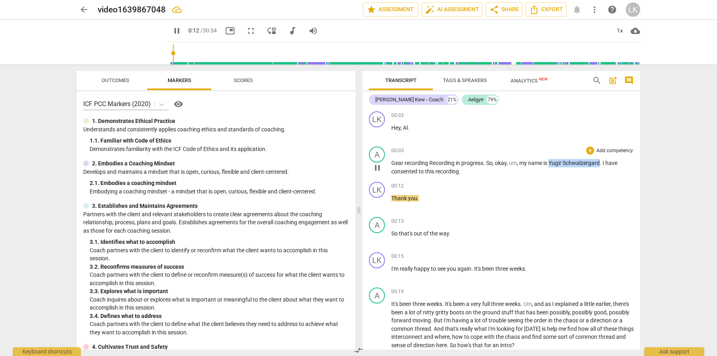
click at [549, 164] on p "Gear recording Recording in progress . So , okay , um , my name is [PERSON_NAME…" at bounding box center [512, 167] width 242 height 16
type input "14"
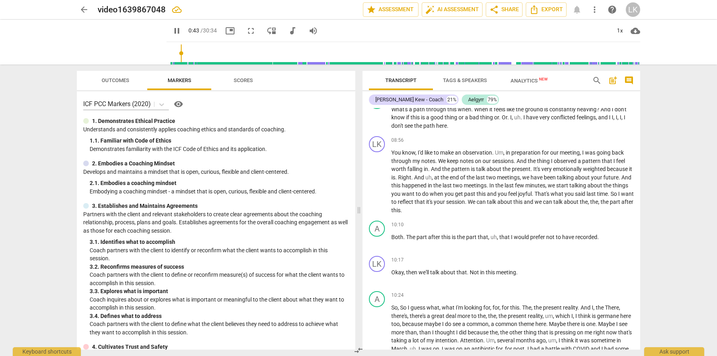
scroll to position [923, 0]
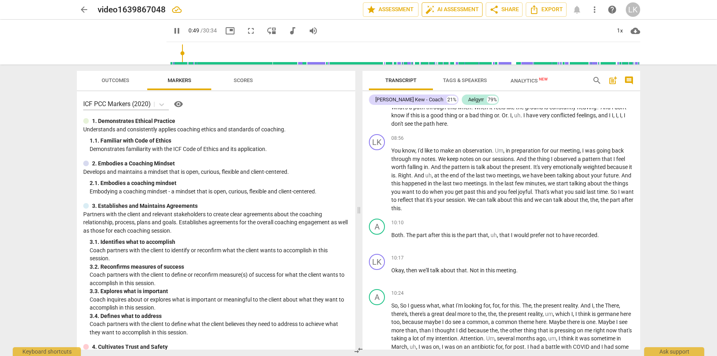
click at [453, 13] on span "auto_fix_high AI Assessment" at bounding box center [452, 10] width 54 height 10
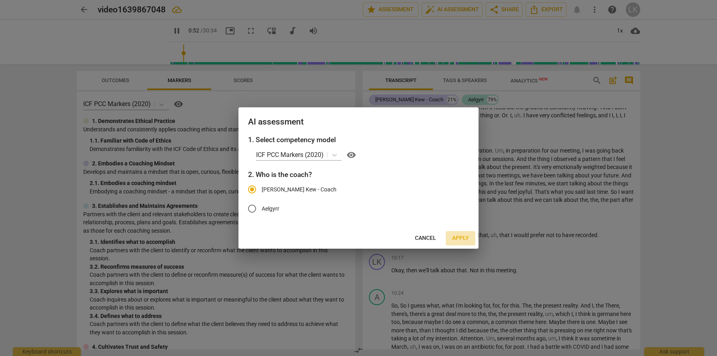
click at [461, 236] on span "Apply" at bounding box center [460, 238] width 17 height 8
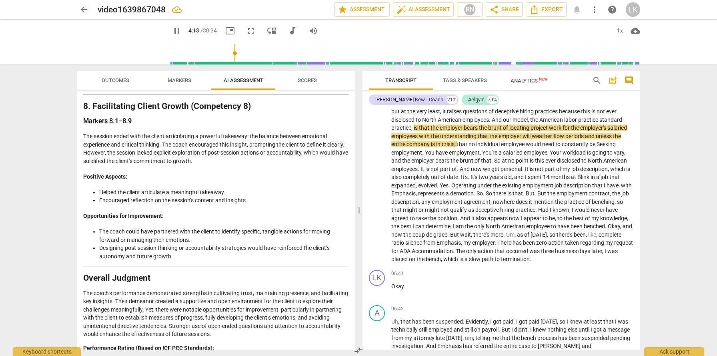
scroll to position [1459, 0]
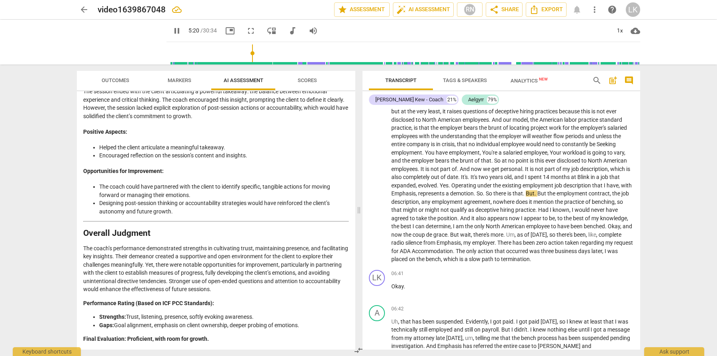
type input "321"
click at [79, 10] on span "arrow_back" at bounding box center [84, 10] width 10 height 10
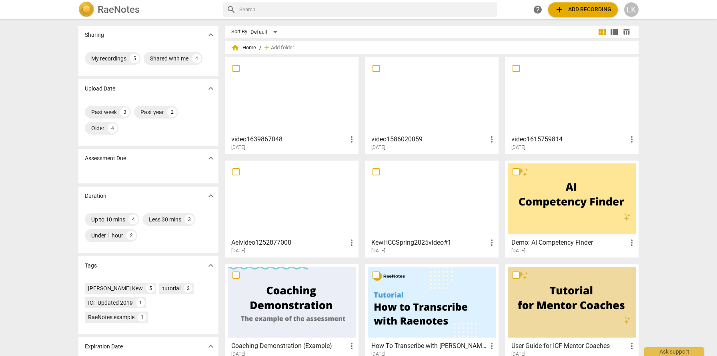
click at [562, 97] on div at bounding box center [572, 95] width 128 height 71
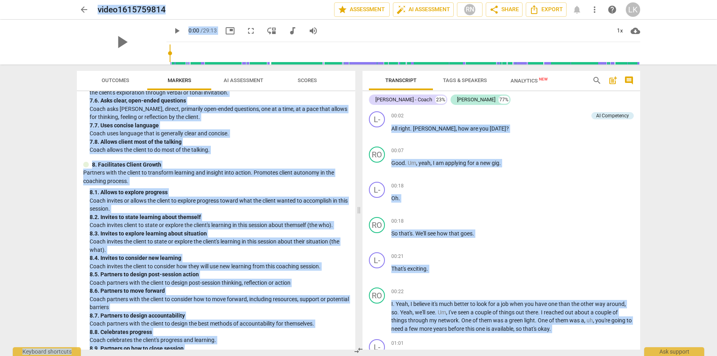
scroll to position [829, 0]
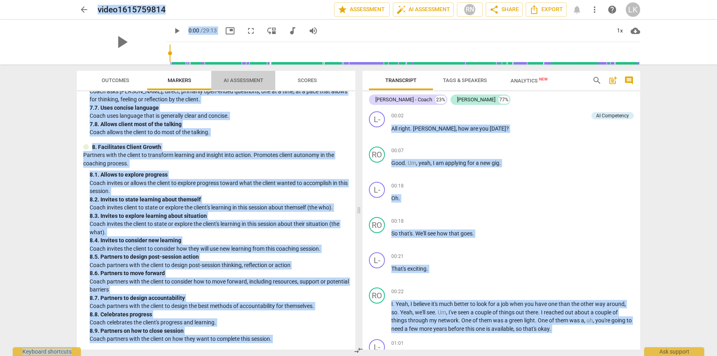
click at [252, 76] on span "AI Assessment" at bounding box center [243, 80] width 59 height 11
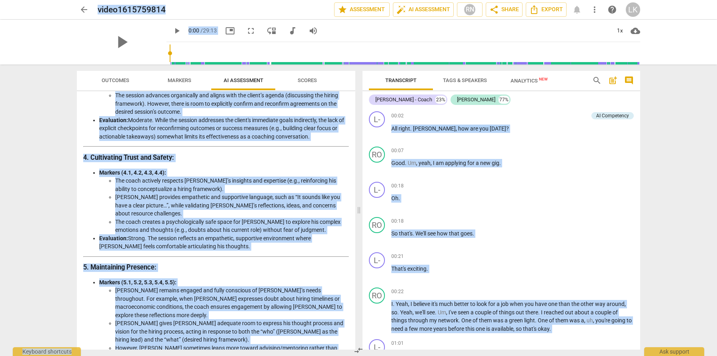
scroll to position [316, 0]
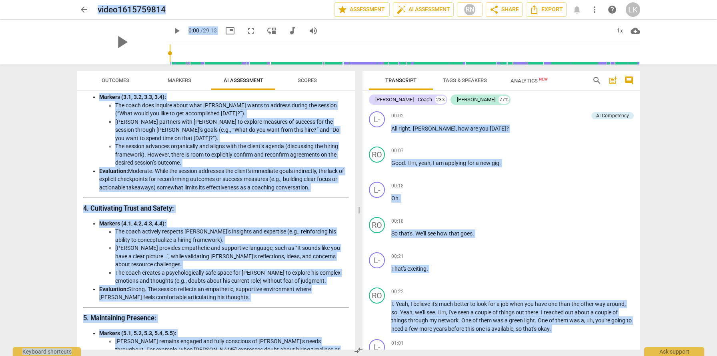
click at [83, 8] on span "arrow_back" at bounding box center [84, 10] width 10 height 10
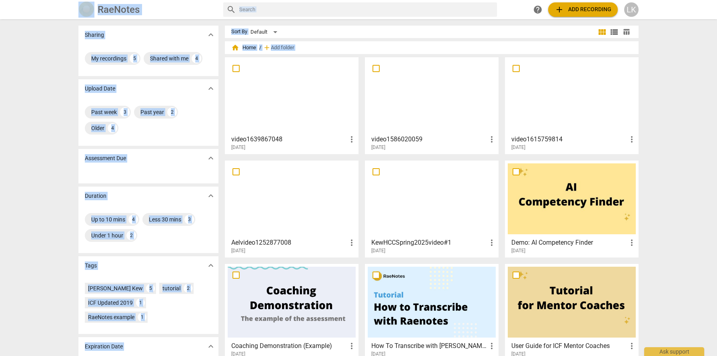
click at [283, 114] on div at bounding box center [292, 95] width 128 height 71
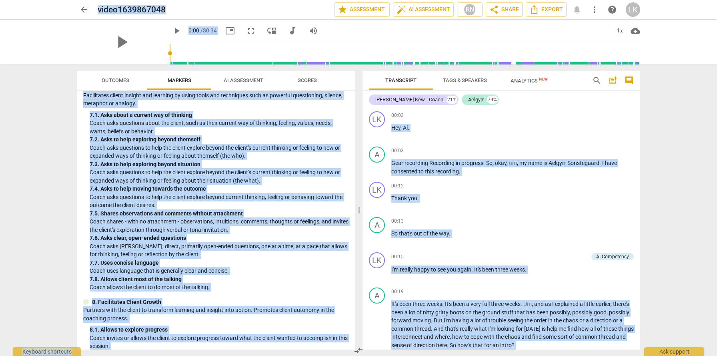
scroll to position [658, 0]
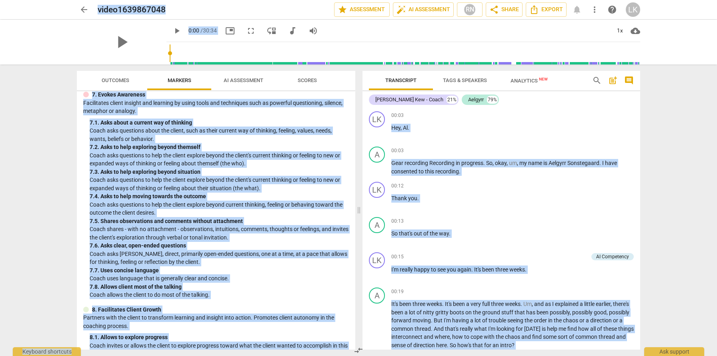
click at [248, 80] on span "AI Assessment" at bounding box center [244, 80] width 40 height 6
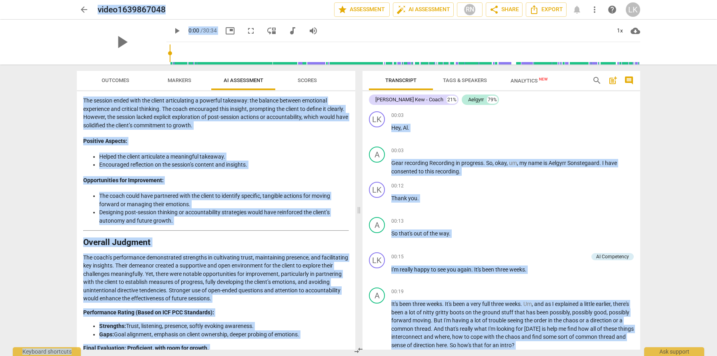
scroll to position [1459, 0]
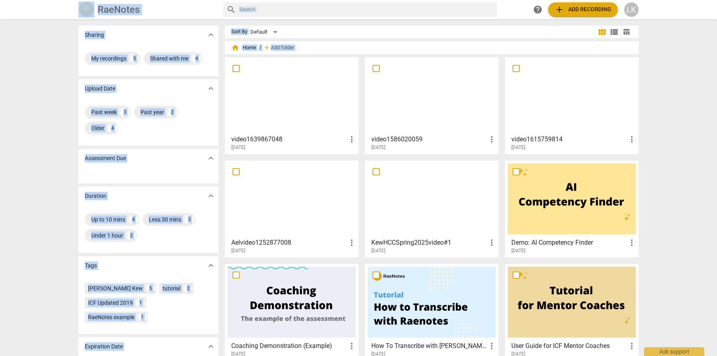
click at [432, 107] on div at bounding box center [432, 95] width 128 height 71
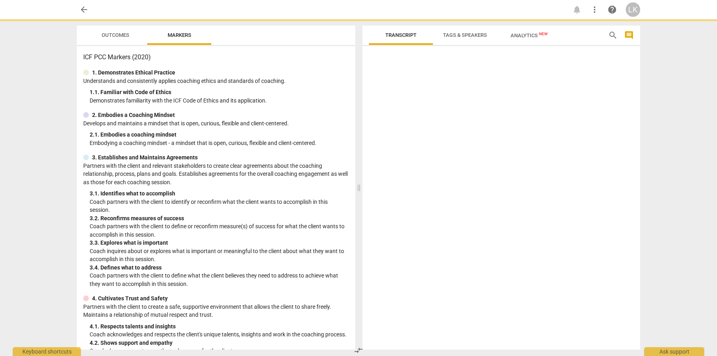
click at [432, 107] on div at bounding box center [502, 199] width 278 height 300
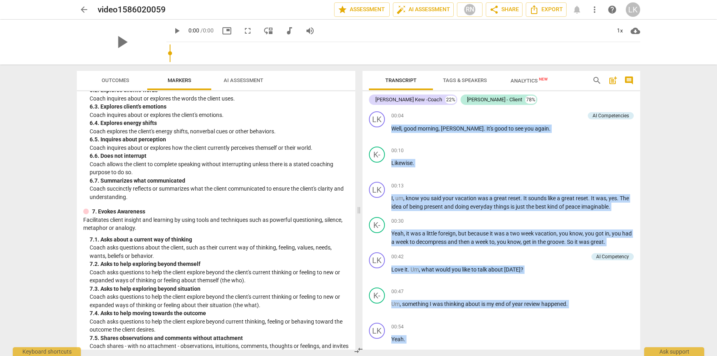
scroll to position [829, 0]
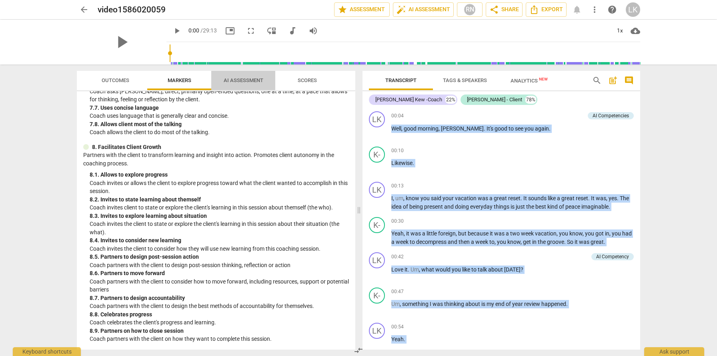
click at [256, 80] on span "AI Assessment" at bounding box center [244, 80] width 40 height 6
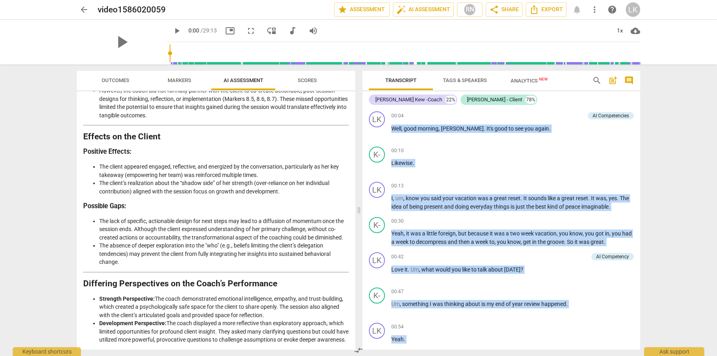
scroll to position [1375, 0]
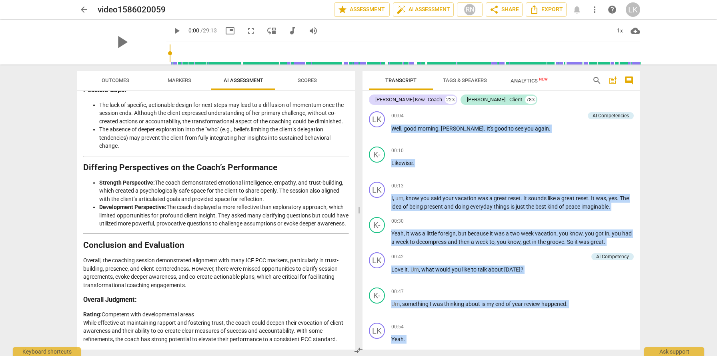
click at [307, 76] on span "Scores" at bounding box center [307, 80] width 38 height 11
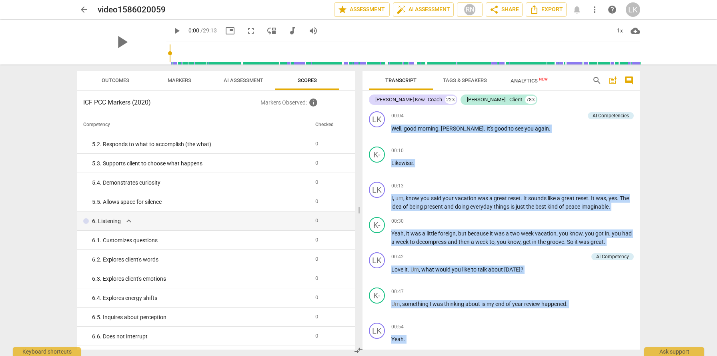
scroll to position [312, 0]
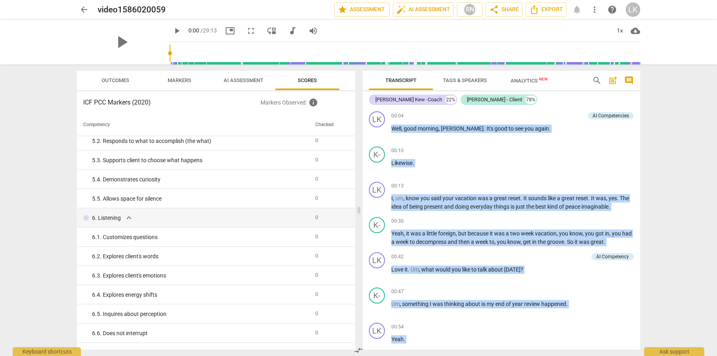
click at [120, 81] on span "Outcomes" at bounding box center [116, 80] width 28 height 6
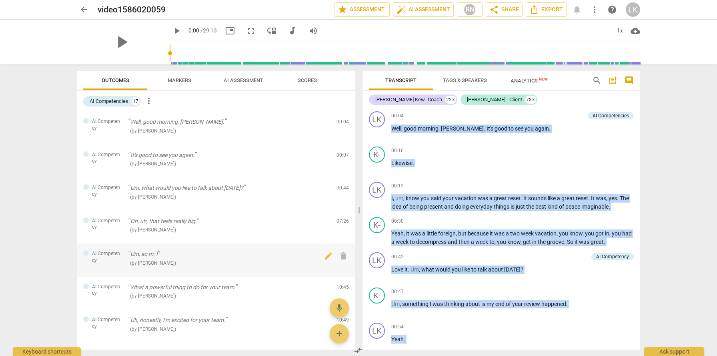
scroll to position [0, 0]
click at [139, 102] on div "17" at bounding box center [136, 101] width 8 height 8
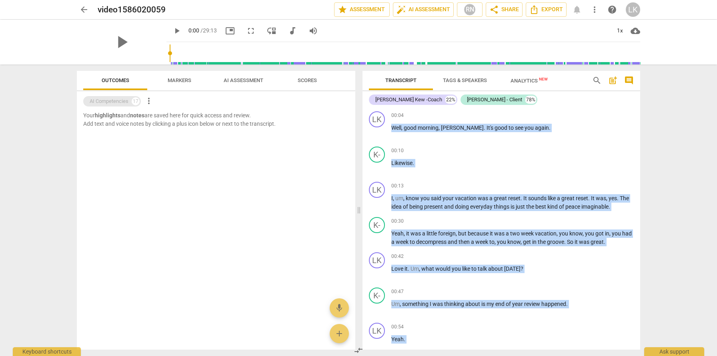
click at [139, 102] on div "17" at bounding box center [136, 101] width 8 height 8
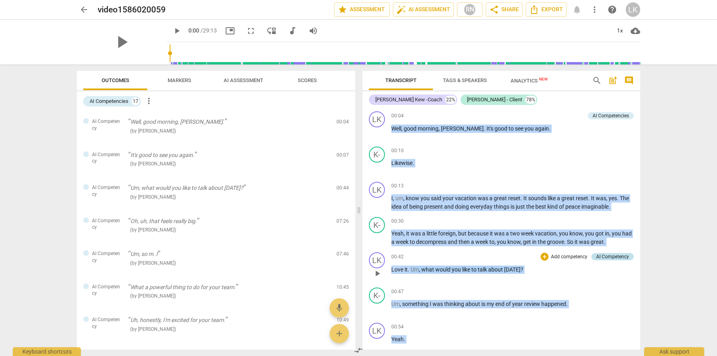
click at [606, 259] on div "AI Competency" at bounding box center [612, 256] width 33 height 7
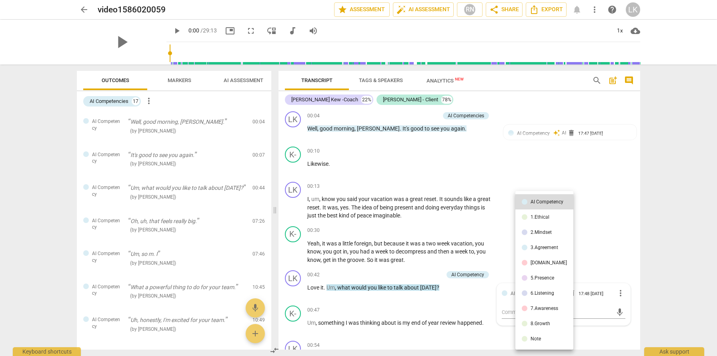
click at [613, 215] on div at bounding box center [358, 178] width 717 height 356
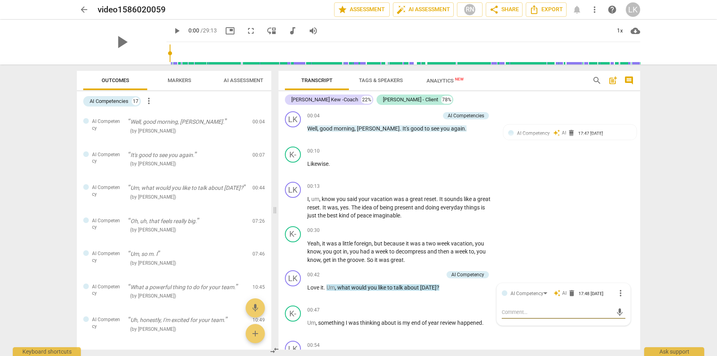
click at [438, 78] on span "Analytics New" at bounding box center [445, 81] width 37 height 6
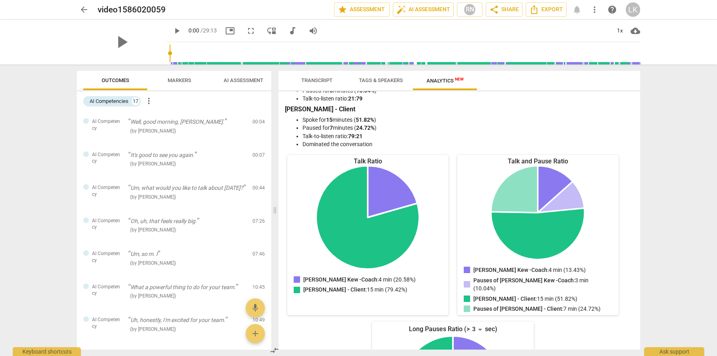
scroll to position [28, 0]
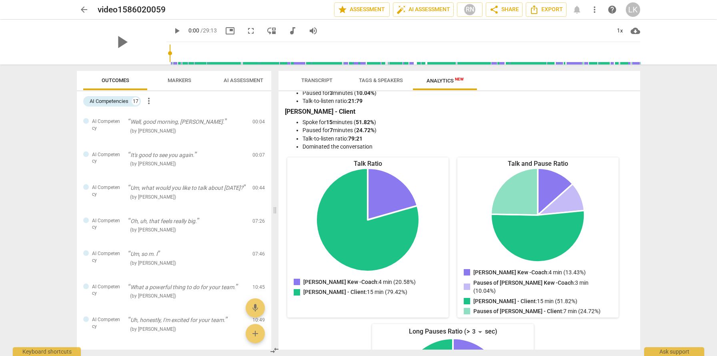
click at [181, 77] on span "Markers" at bounding box center [179, 80] width 43 height 11
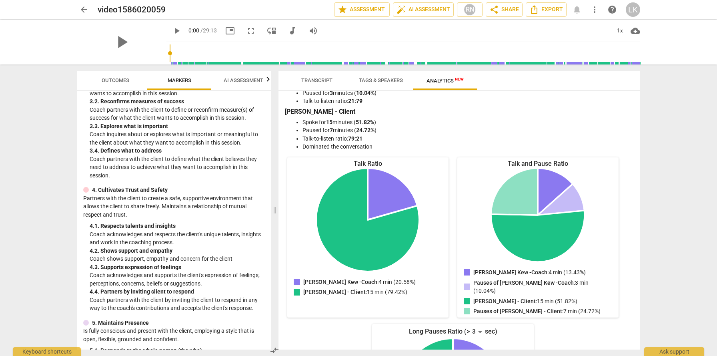
scroll to position [206, 0]
click at [245, 79] on span "AI Assessment" at bounding box center [244, 80] width 40 height 6
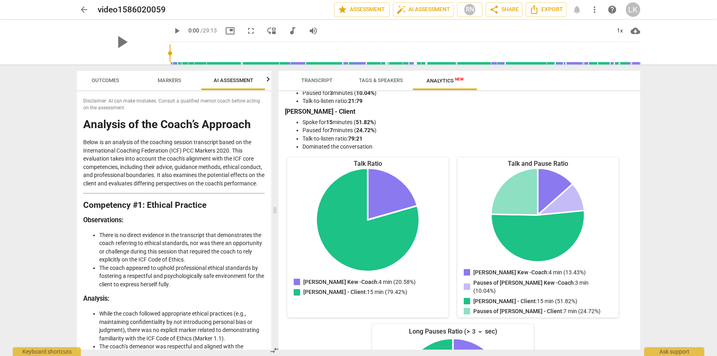
scroll to position [0, 10]
click at [268, 81] on icon "button" at bounding box center [268, 78] width 3 height 5
click at [235, 80] on span "Scores" at bounding box center [232, 80] width 19 height 6
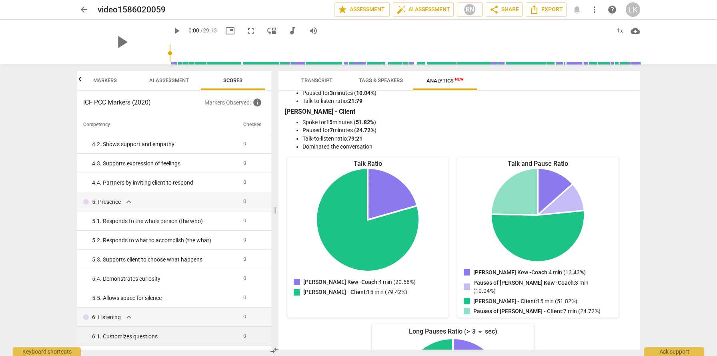
scroll to position [0, 0]
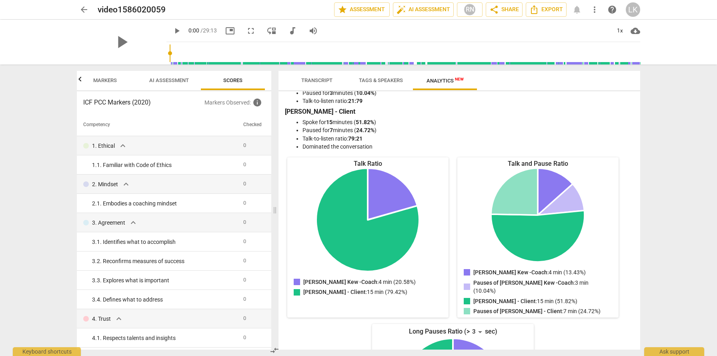
click at [84, 11] on span "arrow_back" at bounding box center [84, 10] width 10 height 10
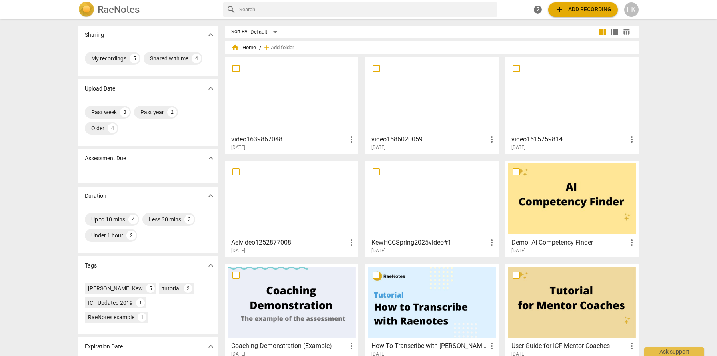
click at [254, 95] on div at bounding box center [292, 95] width 128 height 71
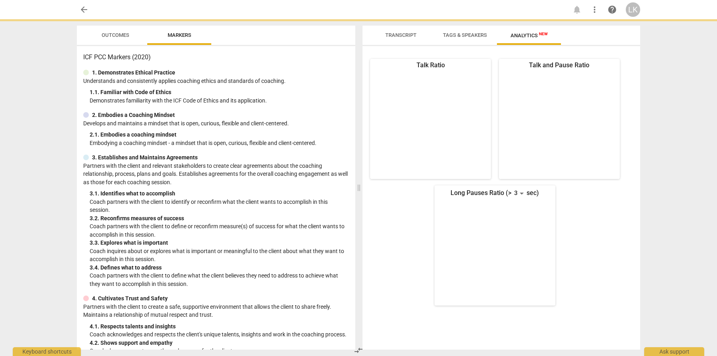
click at [254, 95] on div "1. 1. Familiar with Code of Ethics" at bounding box center [219, 92] width 259 height 8
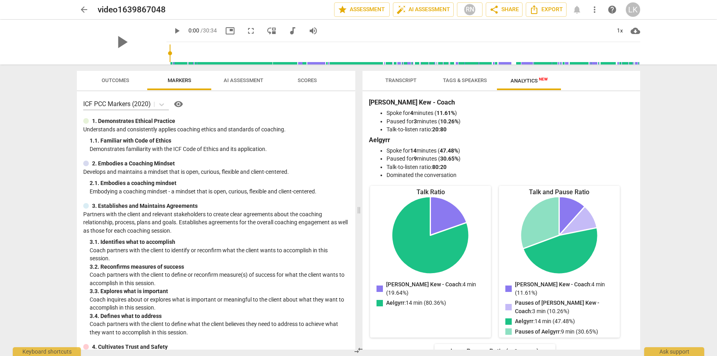
click at [248, 81] on span "AI Assessment" at bounding box center [244, 80] width 40 height 6
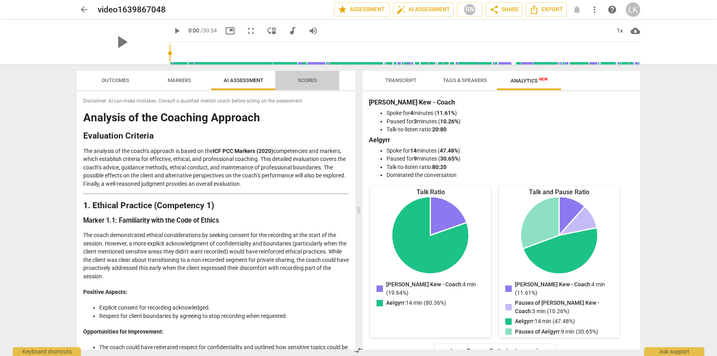
click at [317, 76] on span "Scores" at bounding box center [307, 80] width 38 height 11
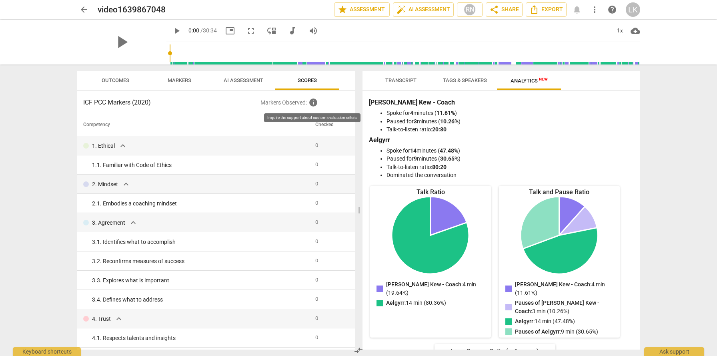
click at [314, 102] on span "info" at bounding box center [313, 103] width 10 height 10
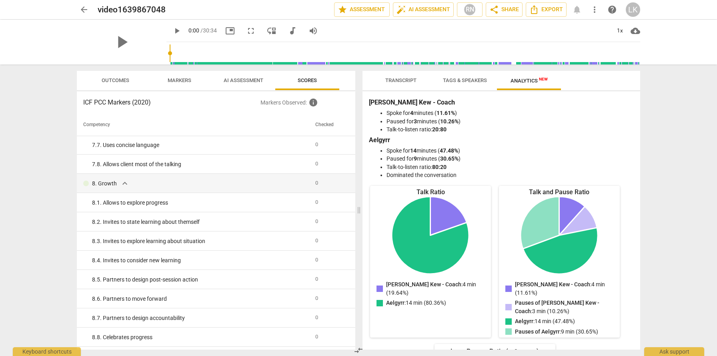
scroll to position [689, 0]
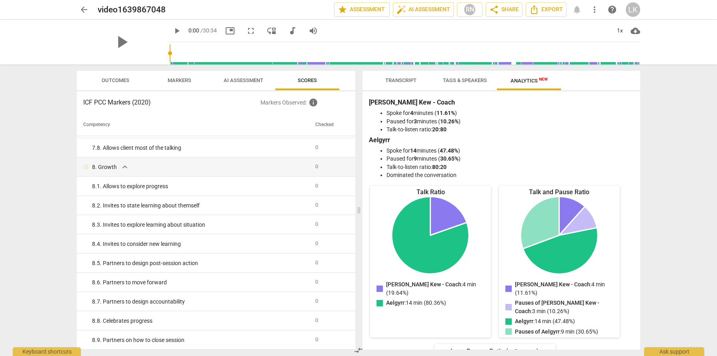
click at [118, 98] on h3 "ICF PCC Markers (2020)" at bounding box center [171, 103] width 177 height 10
click at [118, 78] on span "Outcomes" at bounding box center [116, 80] width 28 height 6
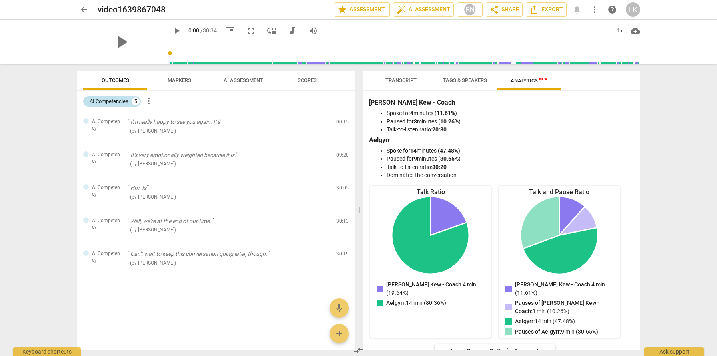
click at [136, 102] on div "5" at bounding box center [136, 101] width 8 height 8
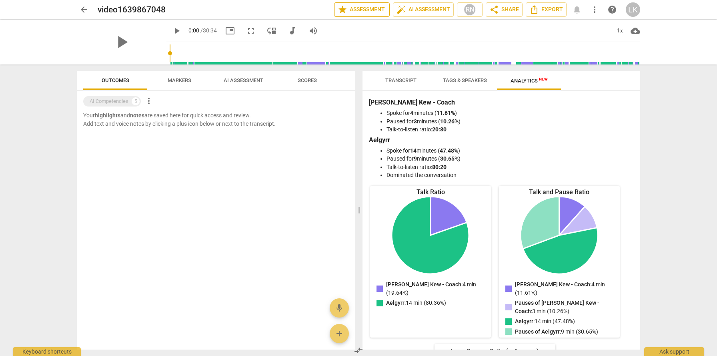
click at [365, 9] on span "star Assessment" at bounding box center [362, 10] width 48 height 10
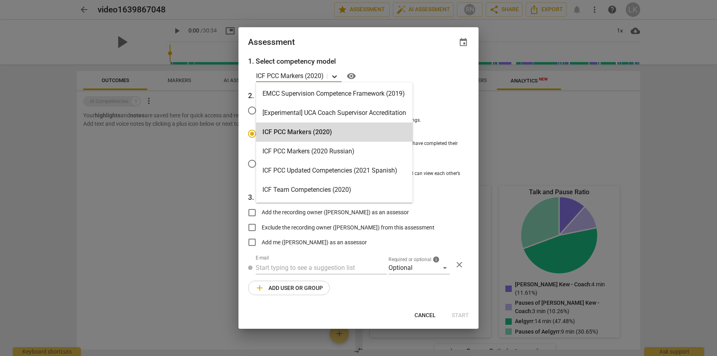
click at [335, 76] on icon at bounding box center [334, 76] width 8 height 8
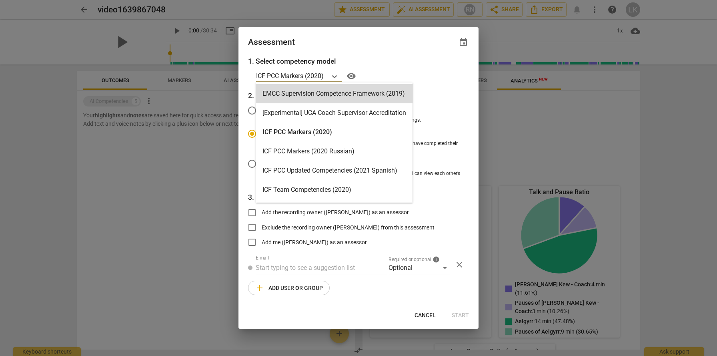
radio input "false"
click at [455, 114] on label "Student review" at bounding box center [352, 110] width 220 height 19
click at [262, 114] on input "Student review" at bounding box center [251, 110] width 19 height 19
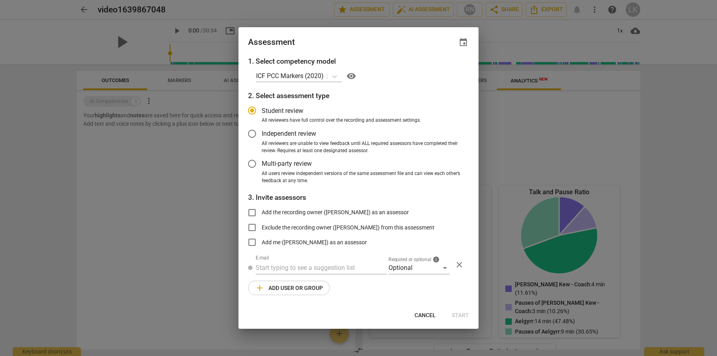
click at [425, 314] on span "Cancel" at bounding box center [425, 315] width 21 height 8
radio input "false"
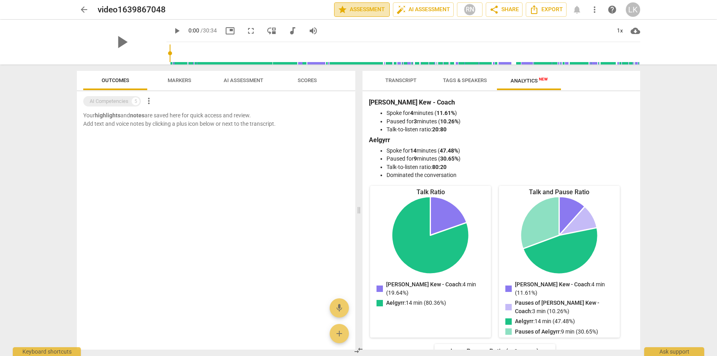
click at [371, 10] on span "star Assessment" at bounding box center [362, 10] width 48 height 10
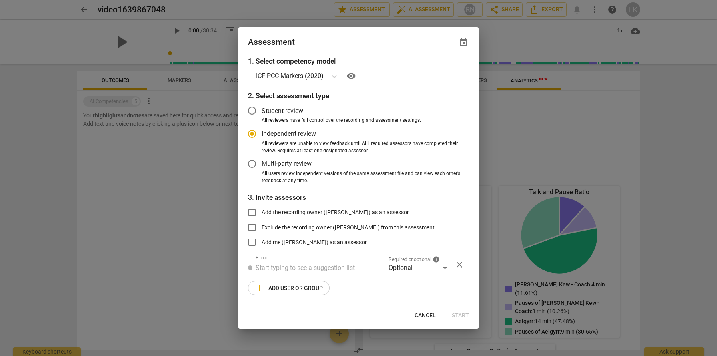
click at [212, 201] on div at bounding box center [358, 178] width 717 height 356
radio input "false"
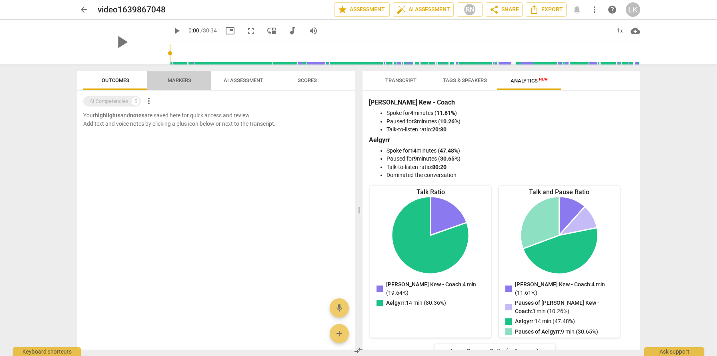
click at [180, 80] on span "Markers" at bounding box center [180, 80] width 24 height 6
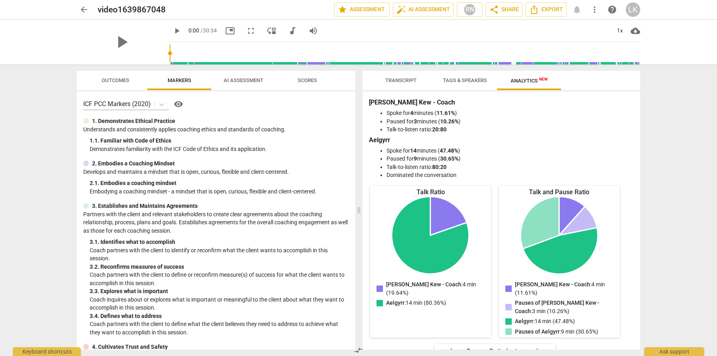
scroll to position [4, 0]
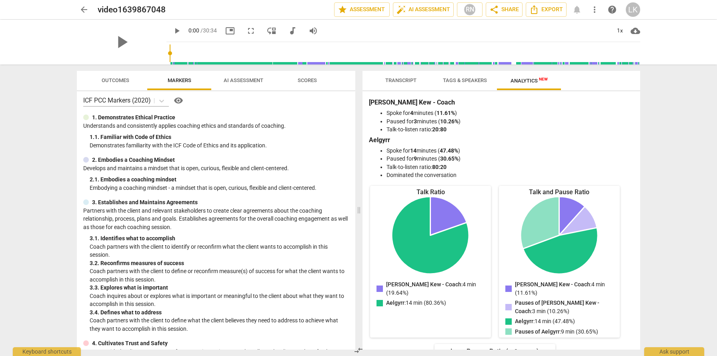
click at [246, 78] on span "AI Assessment" at bounding box center [244, 80] width 40 height 6
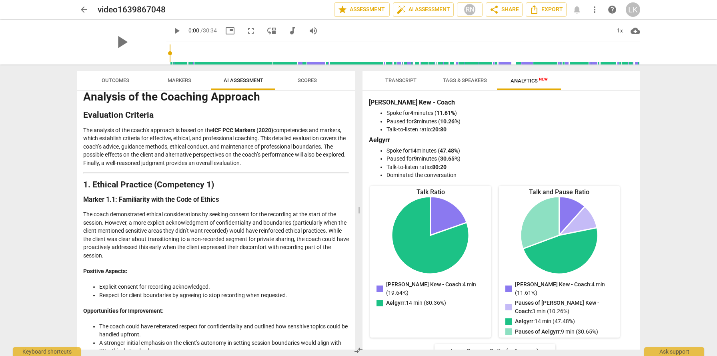
scroll to position [41, 0]
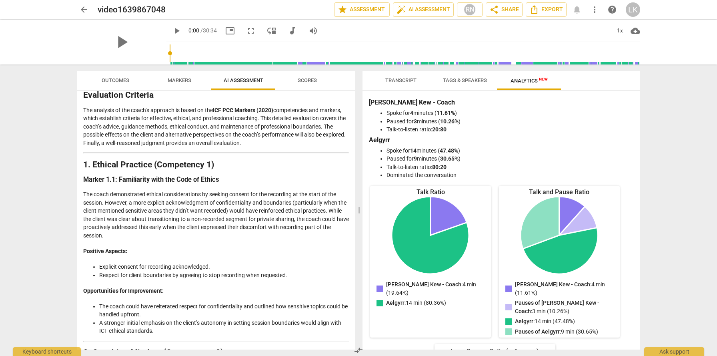
click at [314, 78] on span "Scores" at bounding box center [307, 80] width 19 height 6
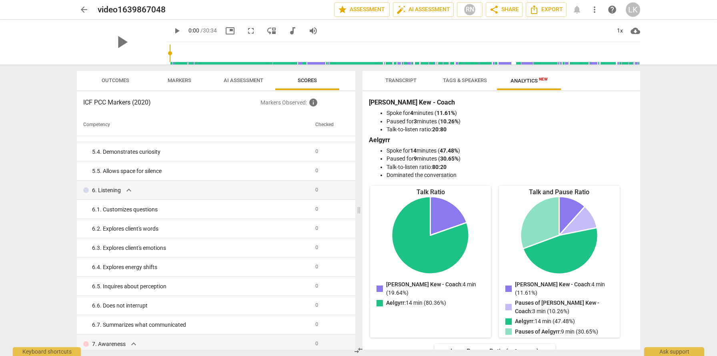
scroll to position [0, 0]
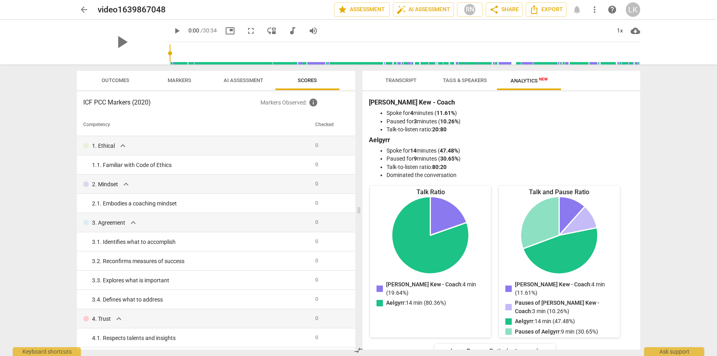
click at [177, 82] on span "Markers" at bounding box center [180, 80] width 24 height 6
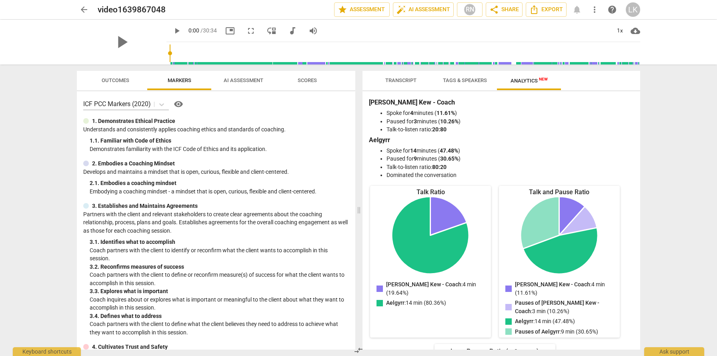
click at [253, 81] on span "AI Assessment" at bounding box center [244, 80] width 40 height 6
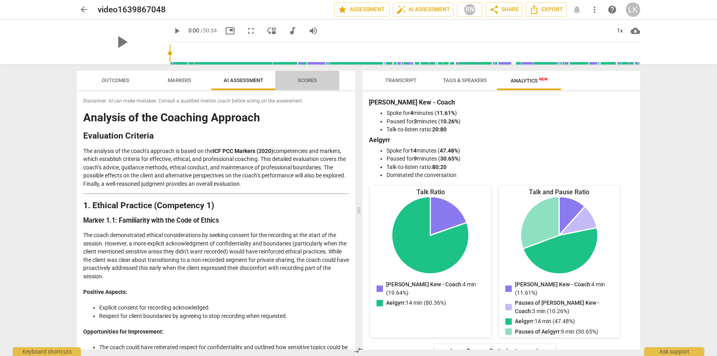
click at [300, 79] on span "Scores" at bounding box center [307, 80] width 19 height 6
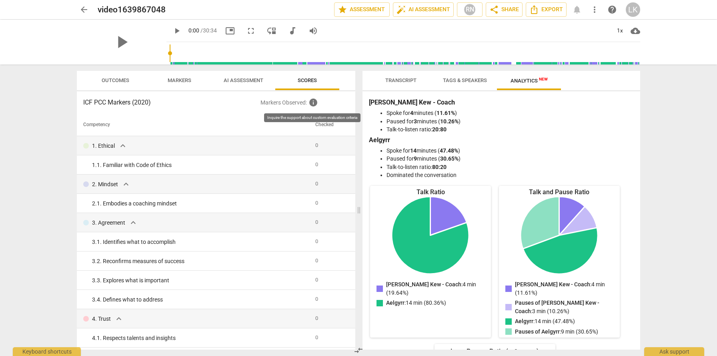
click at [312, 104] on span "info" at bounding box center [313, 103] width 10 height 10
click at [324, 124] on th "Checked" at bounding box center [329, 125] width 34 height 22
click at [116, 78] on span "Outcomes" at bounding box center [116, 80] width 28 height 6
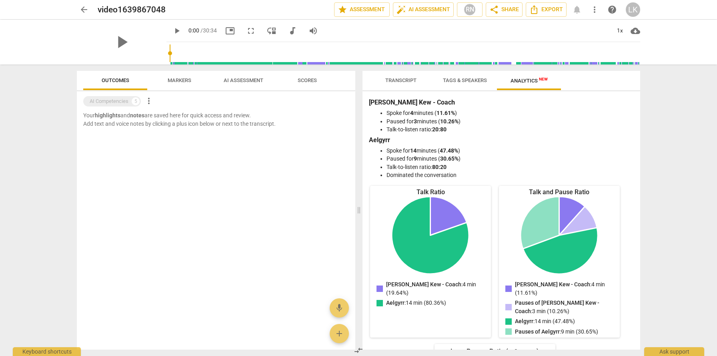
click at [179, 76] on span "Markers" at bounding box center [179, 80] width 43 height 11
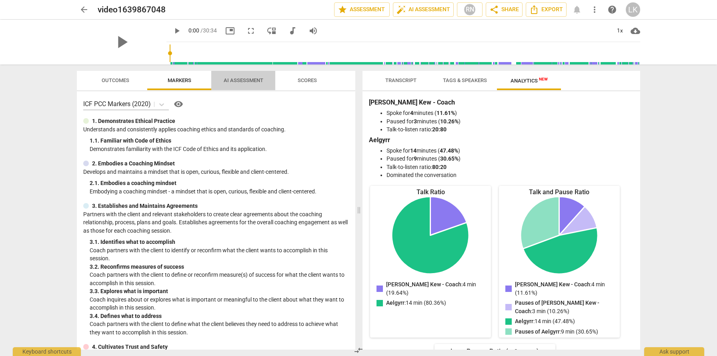
click at [250, 78] on span "AI Assessment" at bounding box center [244, 80] width 40 height 6
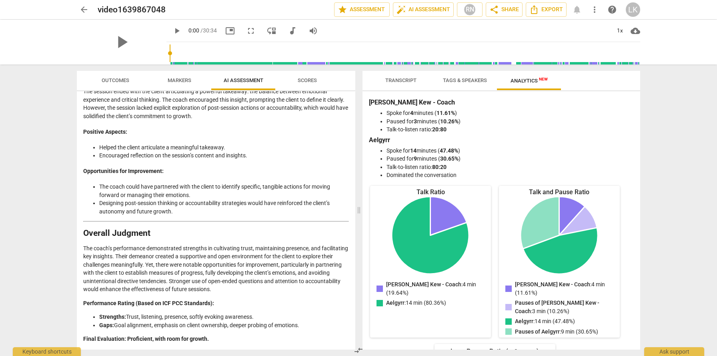
click at [404, 78] on span "Transcript" at bounding box center [400, 80] width 31 height 6
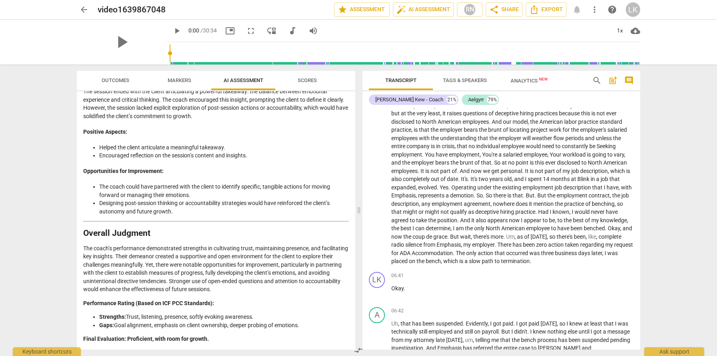
scroll to position [551, 0]
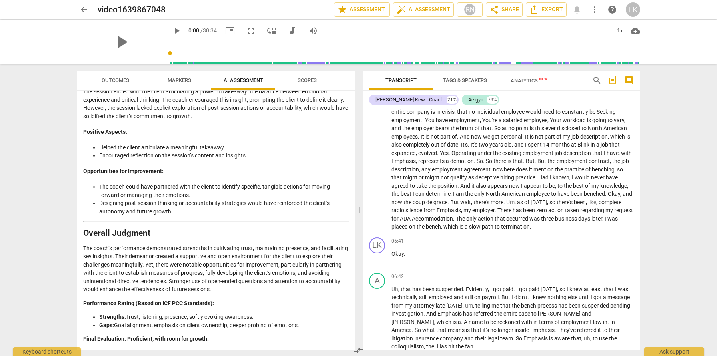
click at [84, 6] on span "arrow_back" at bounding box center [84, 10] width 10 height 10
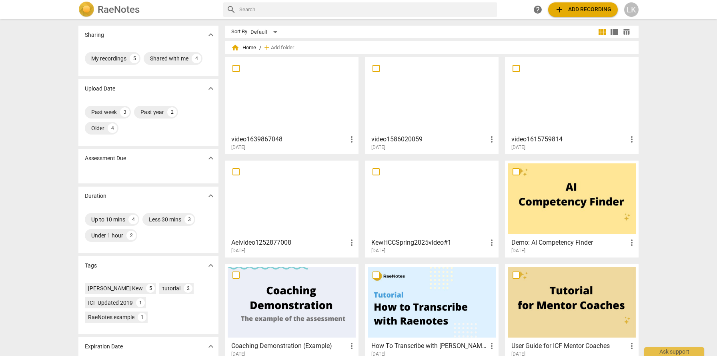
click at [287, 108] on div at bounding box center [292, 95] width 128 height 71
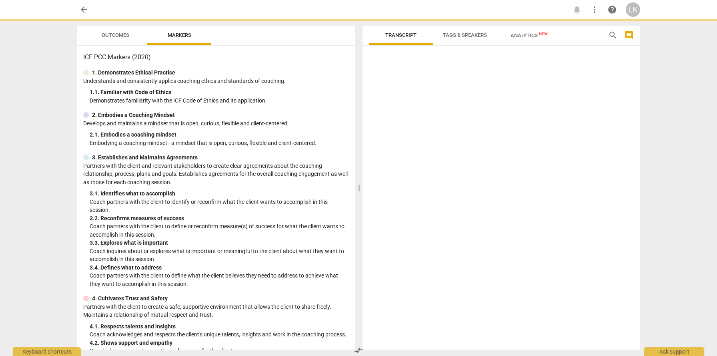
click at [287, 108] on div "ICF PCC Markers (2020) 1. Demonstrates Ethical Practice Understands and consist…" at bounding box center [216, 197] width 278 height 303
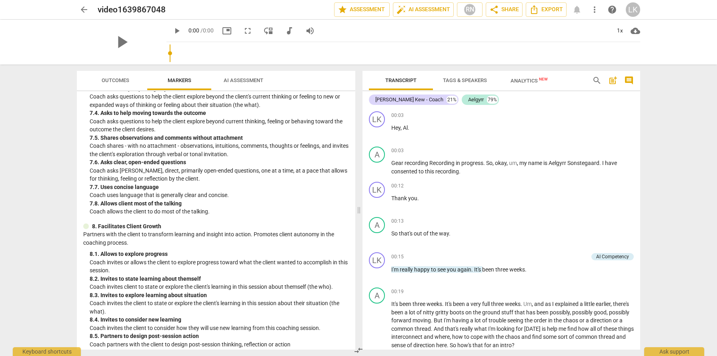
scroll to position [829, 0]
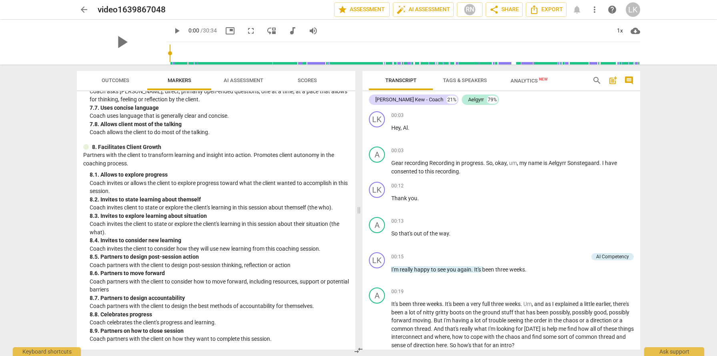
click at [236, 78] on span "AI Assessment" at bounding box center [244, 80] width 40 height 6
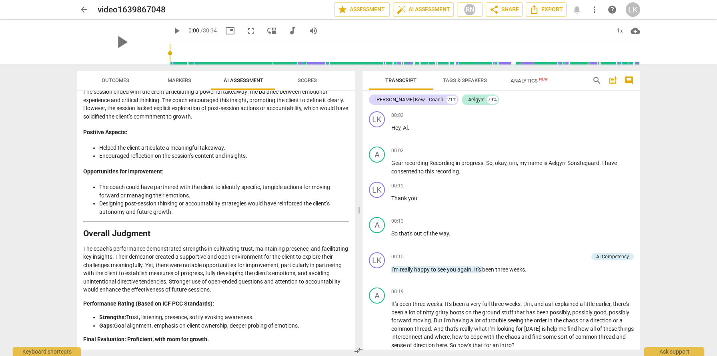
scroll to position [1459, 0]
click at [82, 8] on span "arrow_back" at bounding box center [84, 10] width 10 height 10
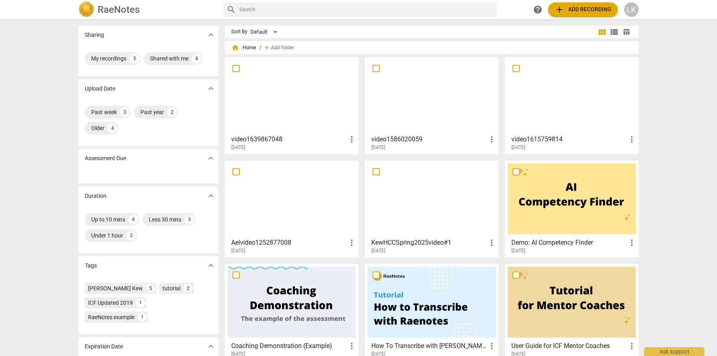
click at [397, 102] on div at bounding box center [432, 95] width 128 height 71
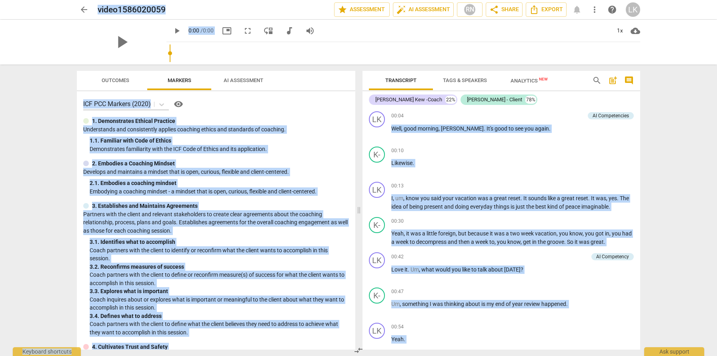
scroll to position [829, 0]
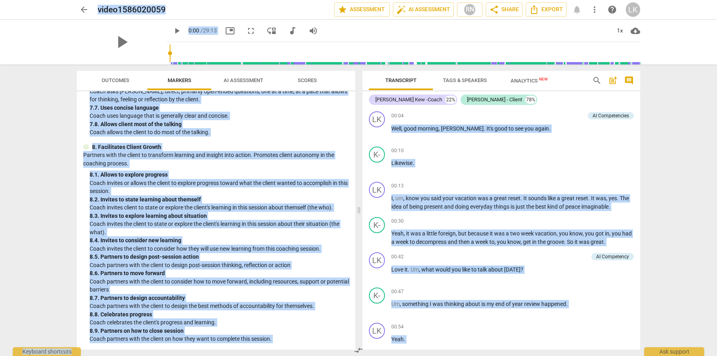
click at [246, 77] on span "AI Assessment" at bounding box center [244, 80] width 40 height 6
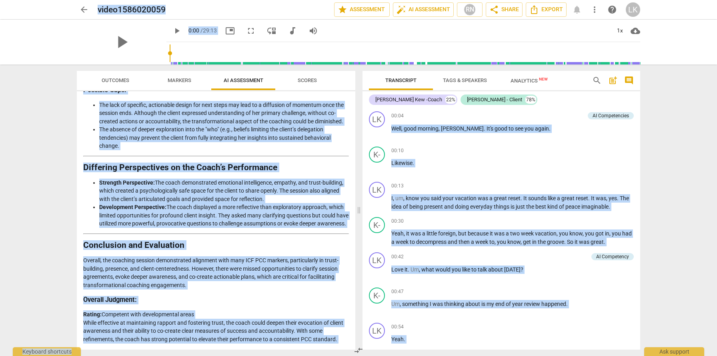
scroll to position [1375, 0]
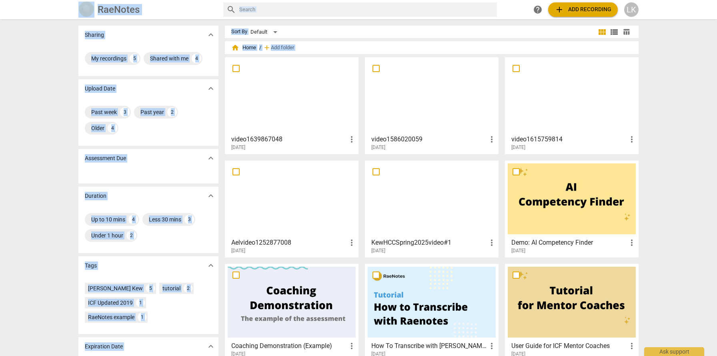
click at [577, 112] on div at bounding box center [572, 95] width 128 height 71
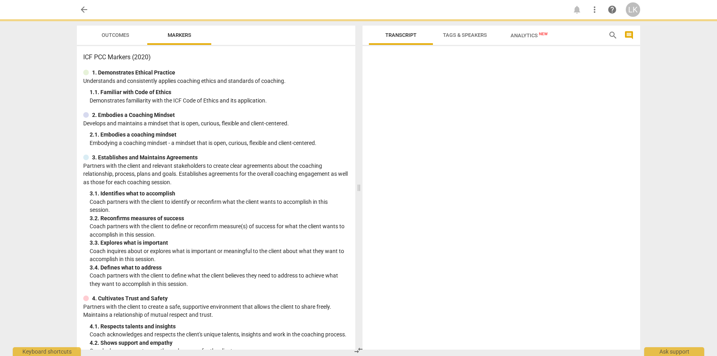
click at [577, 112] on div at bounding box center [502, 199] width 278 height 300
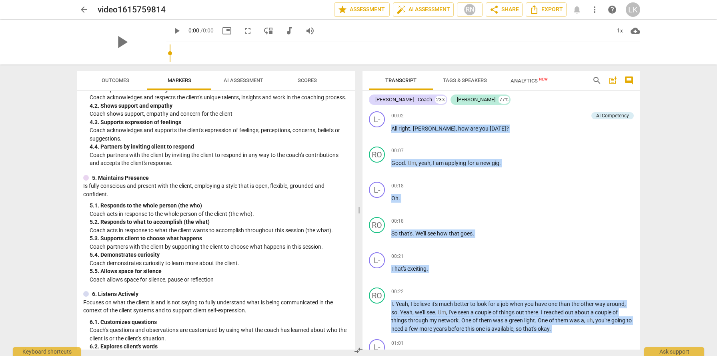
scroll to position [567, 0]
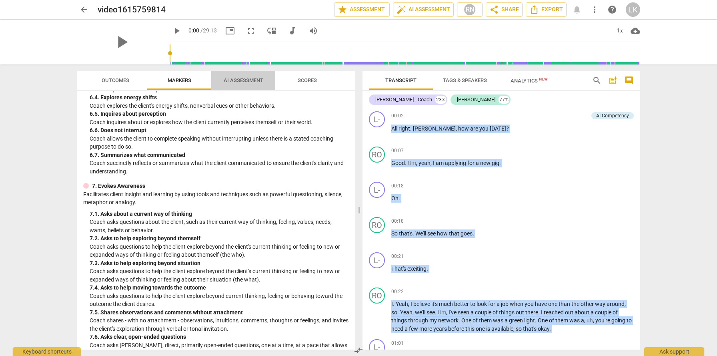
click at [250, 80] on span "AI Assessment" at bounding box center [244, 80] width 40 height 6
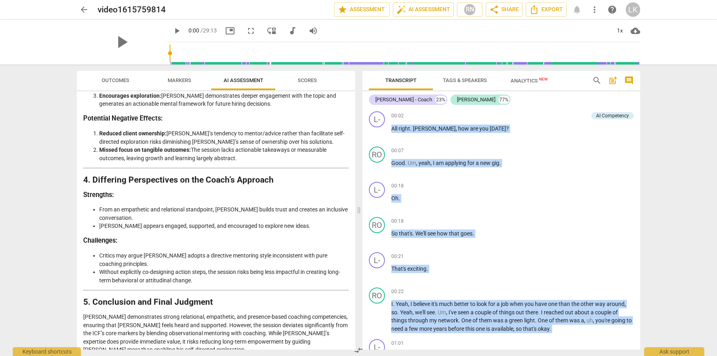
scroll to position [1122, 0]
